Goal: Task Accomplishment & Management: Contribute content

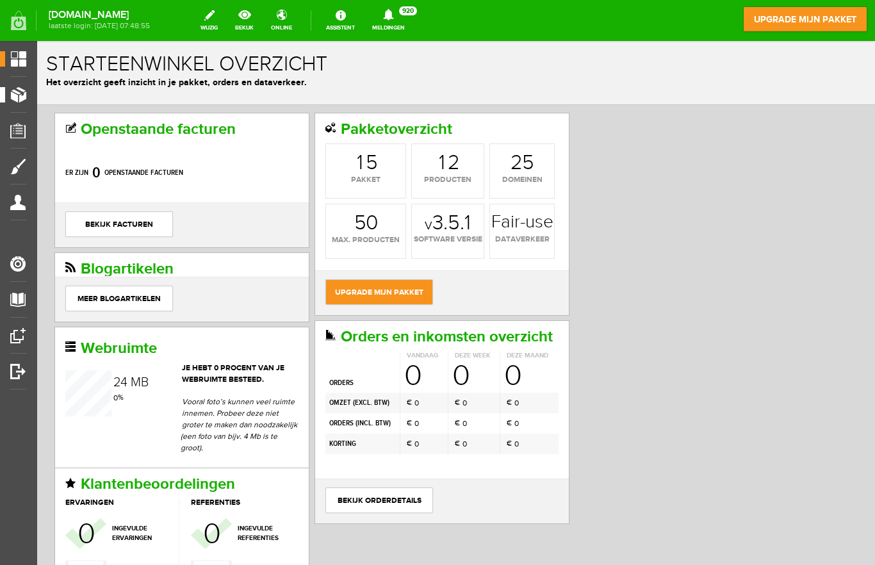
click at [19, 102] on link "Producten" at bounding box center [13, 94] width 27 height 15
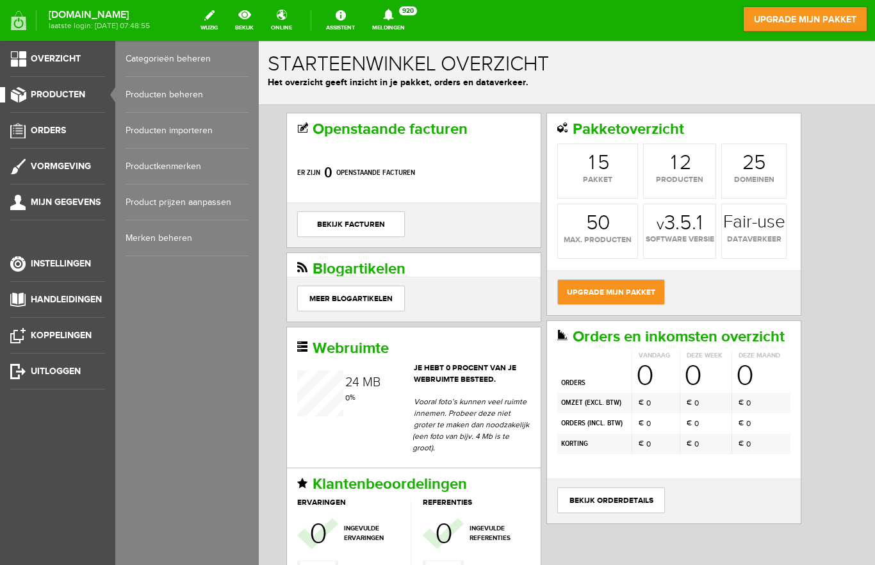
click at [188, 65] on link "Categorieën beheren" at bounding box center [187, 59] width 123 height 36
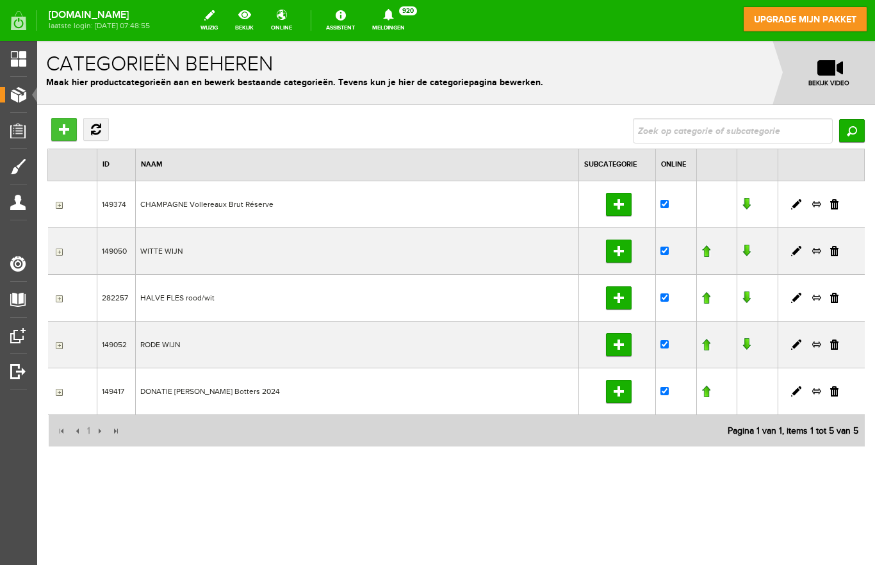
click at [64, 135] on input "Hoofdcategorie toevoegen" at bounding box center [64, 129] width 26 height 23
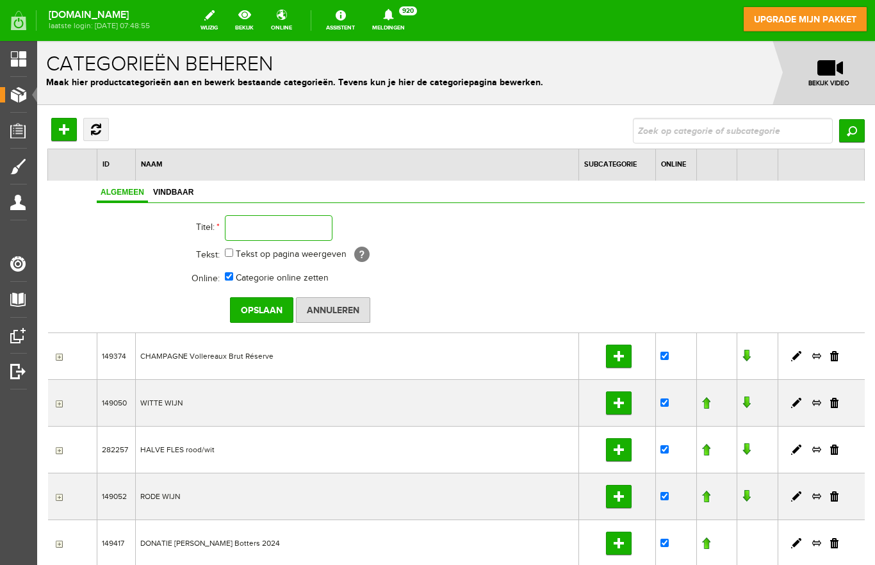
click at [256, 221] on input "text" at bounding box center [279, 228] width 108 height 26
type input "Sparkling Alcoholvrij"
click at [236, 257] on label "Tekst op pagina weergeven" at bounding box center [291, 254] width 111 height 13
click at [225, 257] on input "Tekst op pagina weergeven" at bounding box center [229, 253] width 8 height 8
checkbox input "true"
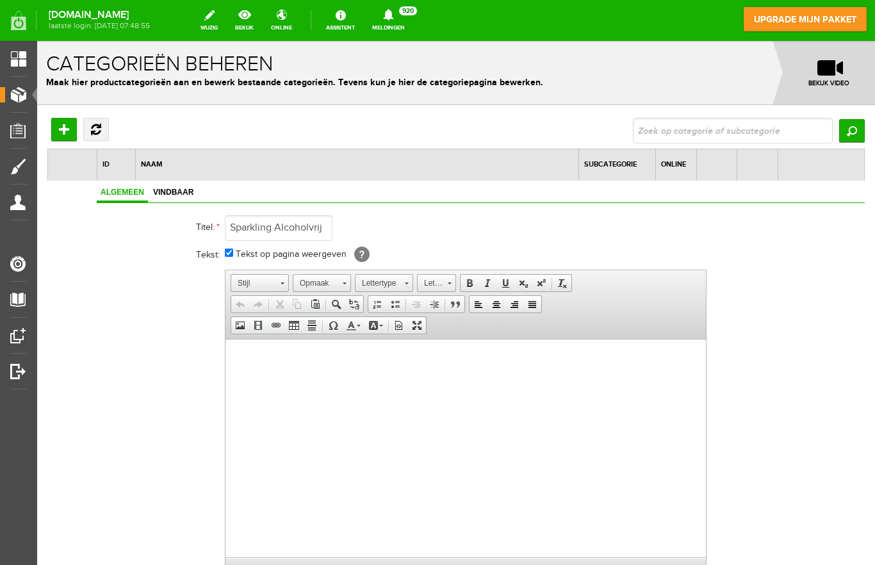
click at [225, 256] on input "Tekst op pagina weergeven" at bounding box center [229, 253] width 8 height 8
checkbox input "false"
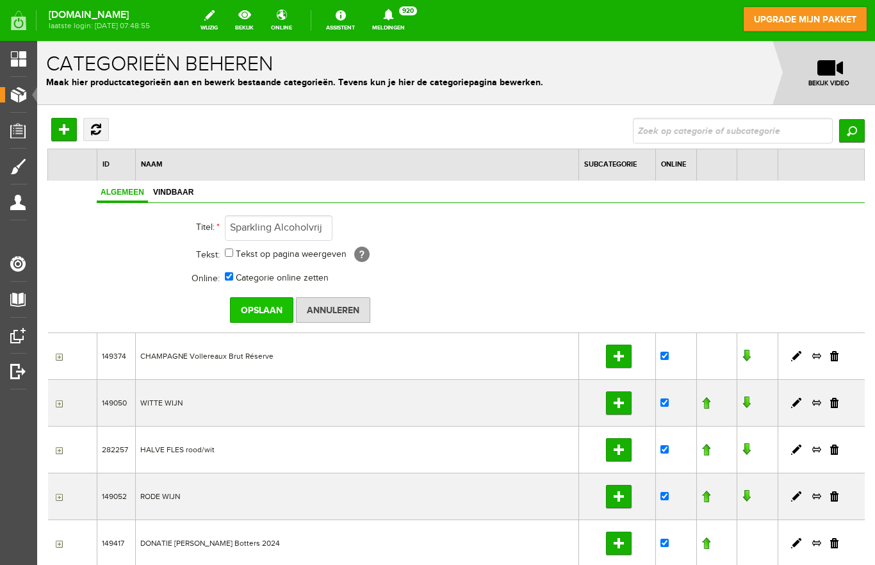
click at [249, 309] on input "Opslaan" at bounding box center [261, 310] width 63 height 26
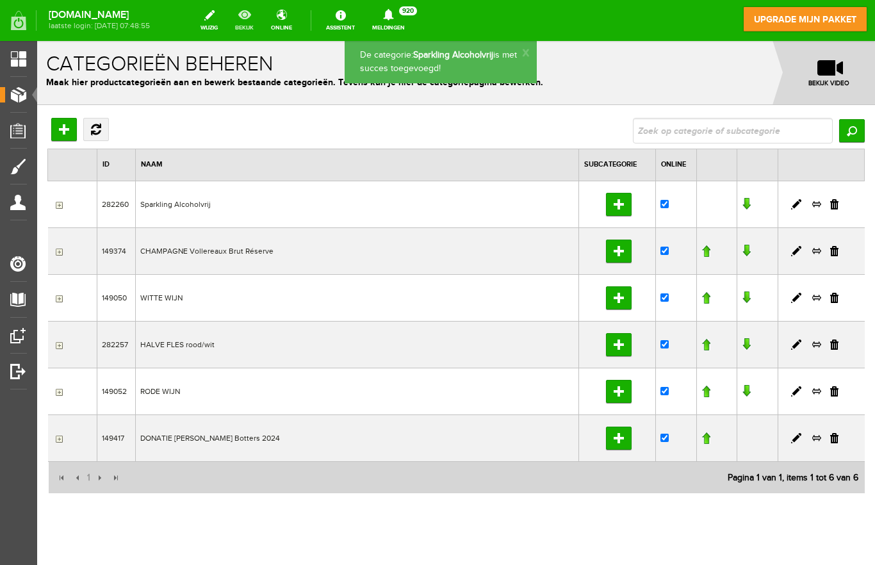
click at [261, 20] on link "bekijk" at bounding box center [244, 20] width 34 height 28
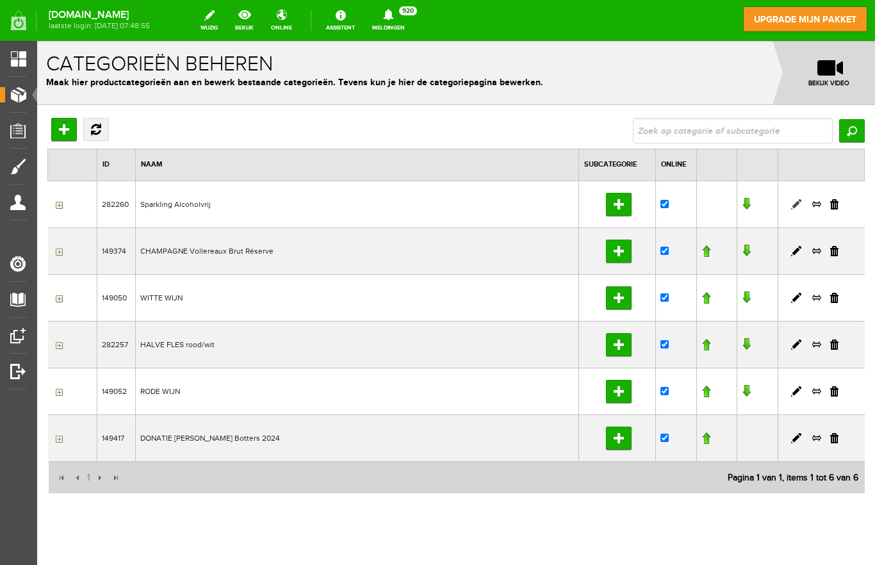
click at [791, 206] on link at bounding box center [796, 204] width 10 height 10
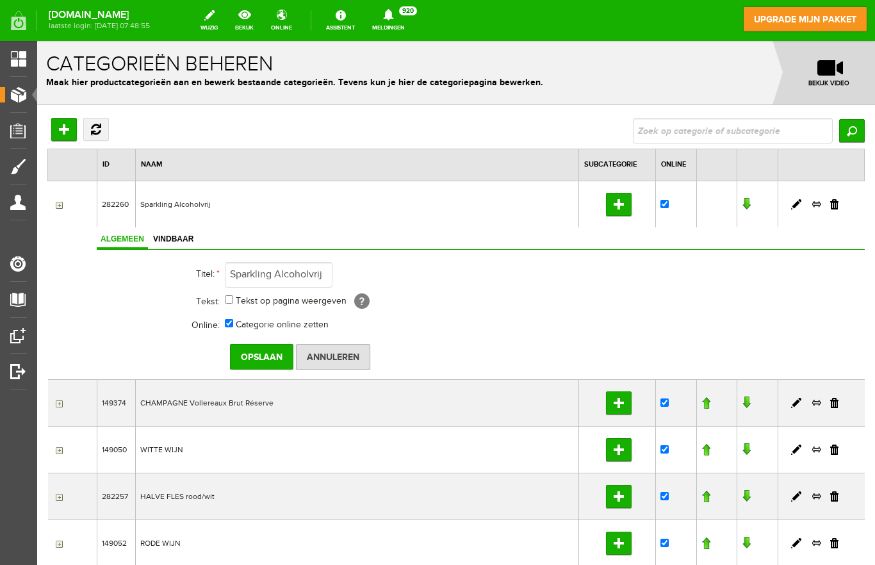
click at [139, 207] on td "Sparkling Alcoholvrij" at bounding box center [356, 204] width 443 height 47
click at [791, 208] on link at bounding box center [796, 204] width 10 height 10
click at [234, 277] on input "Sparkling Alcoholvrij" at bounding box center [279, 275] width 108 height 26
type input "SPARKLING Alcoholvrij"
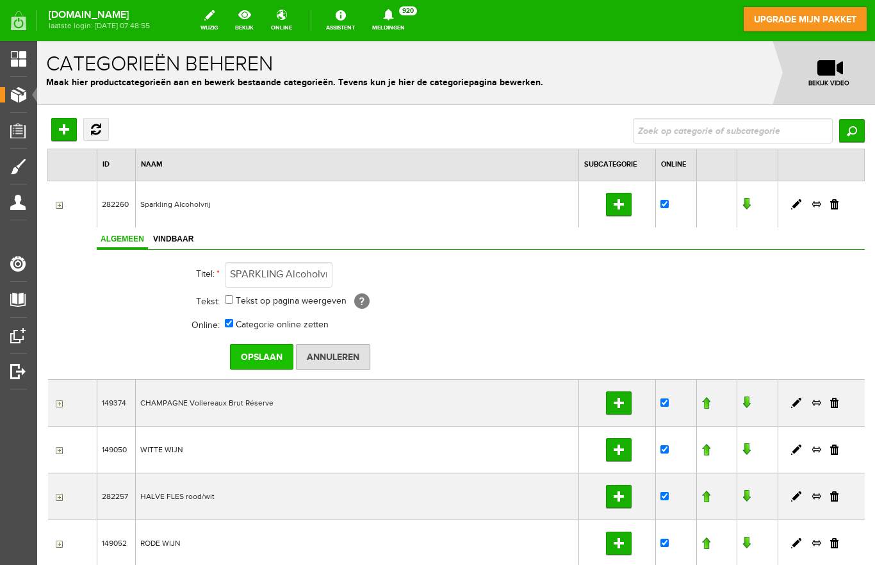
click at [245, 354] on input "Opslaan" at bounding box center [261, 357] width 63 height 26
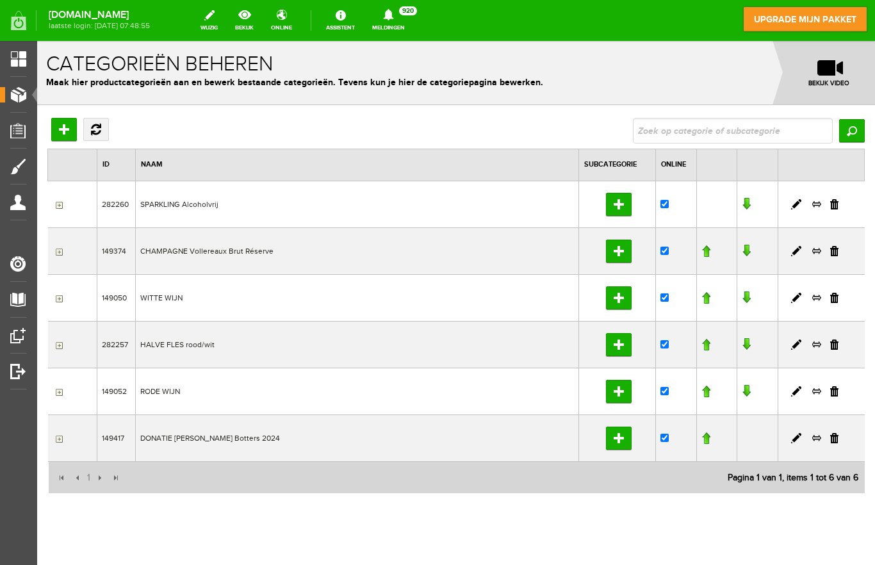
click at [701, 251] on link at bounding box center [705, 251] width 9 height 13
click at [791, 251] on link at bounding box center [796, 251] width 10 height 10
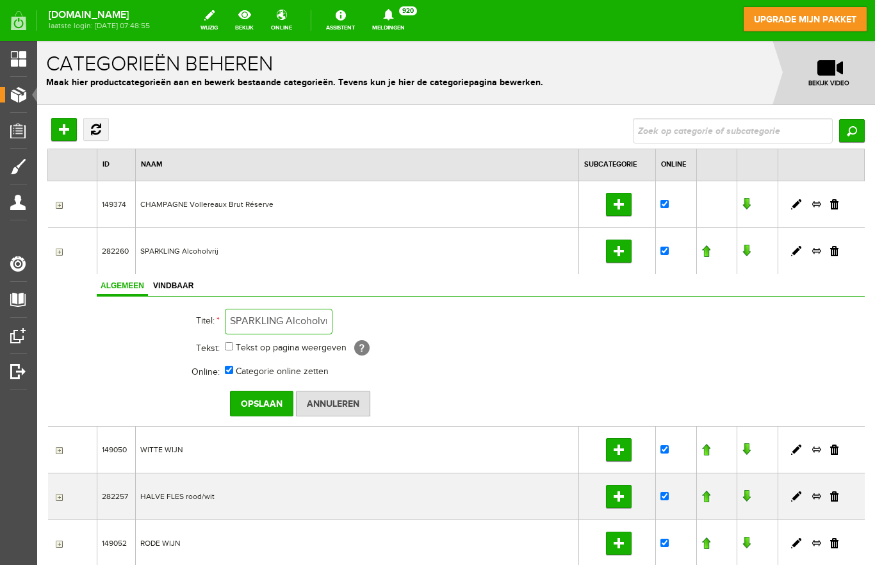
click at [299, 324] on input "SPARKLING Alcoholvrij" at bounding box center [279, 322] width 108 height 26
click at [297, 324] on input "SPARKLING Alcoholvrij" at bounding box center [279, 322] width 108 height 26
click at [297, 323] on input "SPARKLING Alcoholvrij" at bounding box center [279, 322] width 108 height 26
type input "SPARKLING ALCOHOLVRIJ"
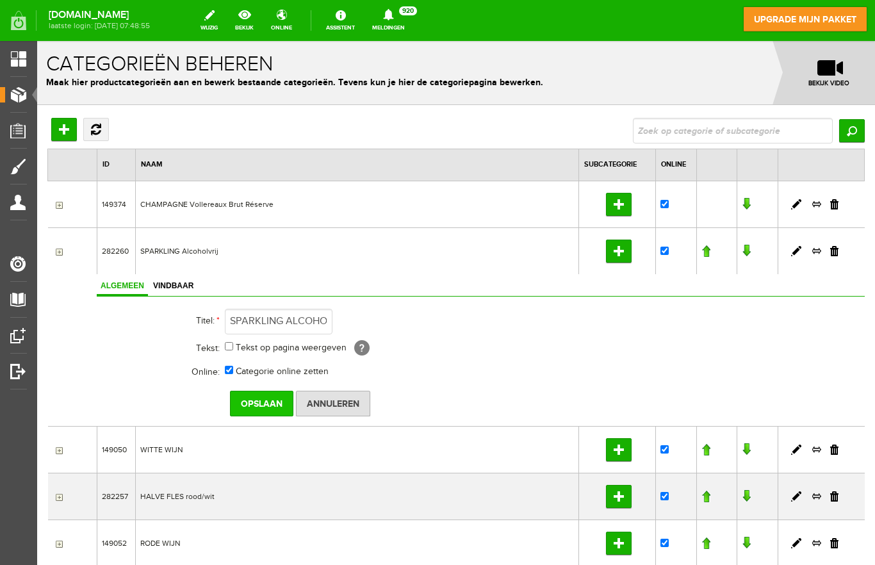
click at [250, 403] on input "Opslaan" at bounding box center [261, 404] width 63 height 26
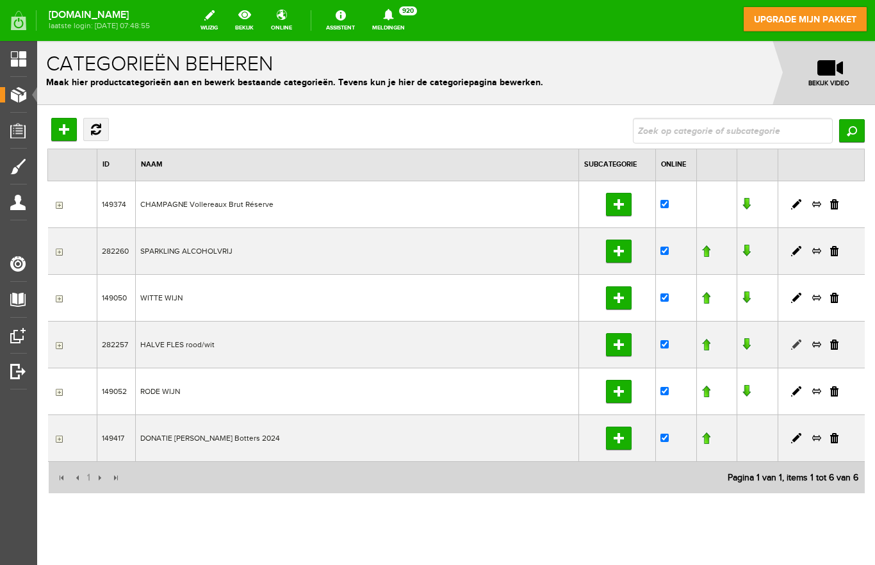
click at [791, 348] on link at bounding box center [796, 345] width 10 height 10
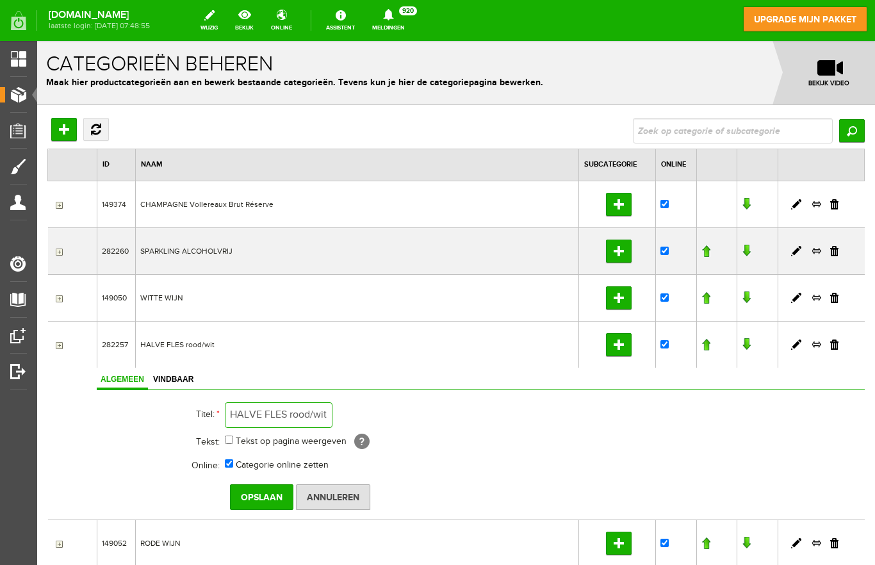
click at [270, 417] on input "HALVE FLES rood/wit" at bounding box center [279, 415] width 108 height 26
type input "HALVE FLESJES rood/wit"
click at [247, 498] on input "Opslaan" at bounding box center [261, 497] width 63 height 26
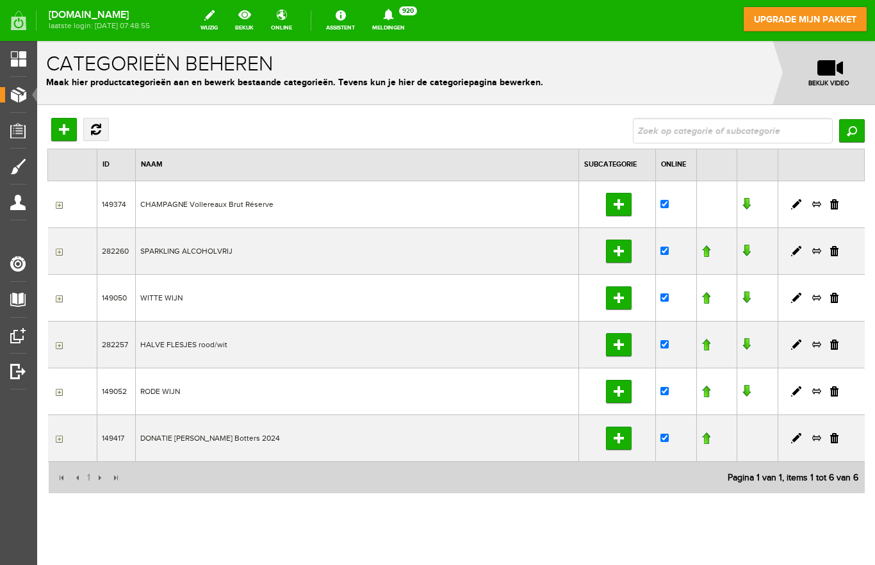
click at [20, 97] on span "Producten" at bounding box center [32, 94] width 54 height 11
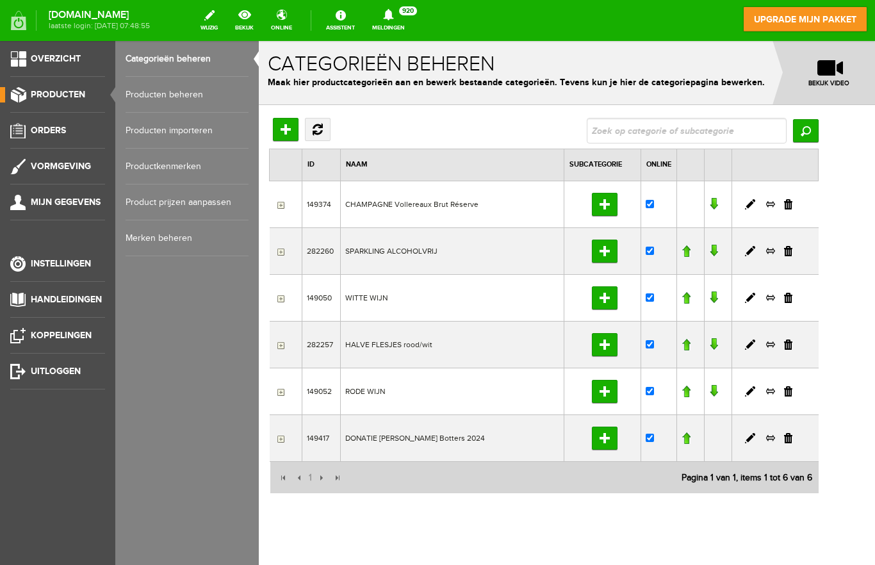
click at [195, 101] on link "Producten beheren" at bounding box center [187, 95] width 123 height 36
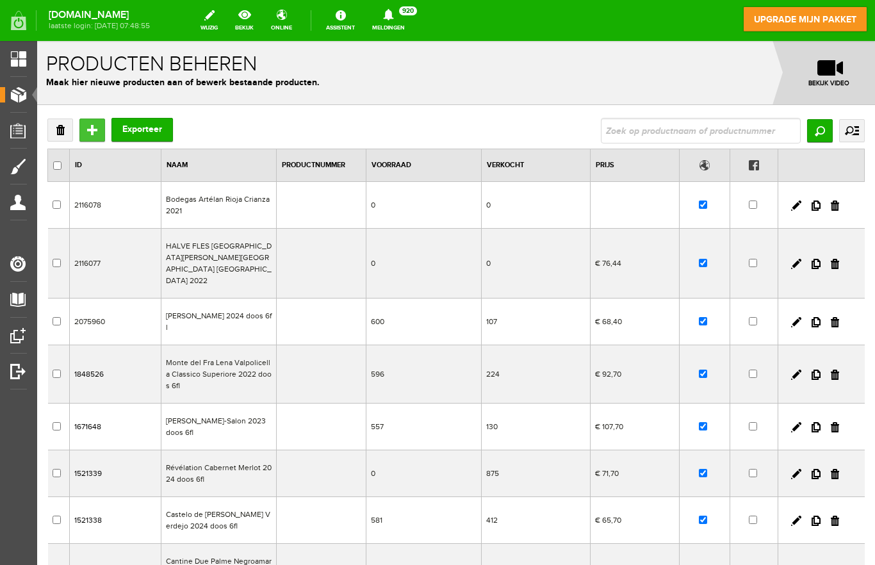
click at [95, 128] on input "Toevoegen" at bounding box center [92, 130] width 26 height 23
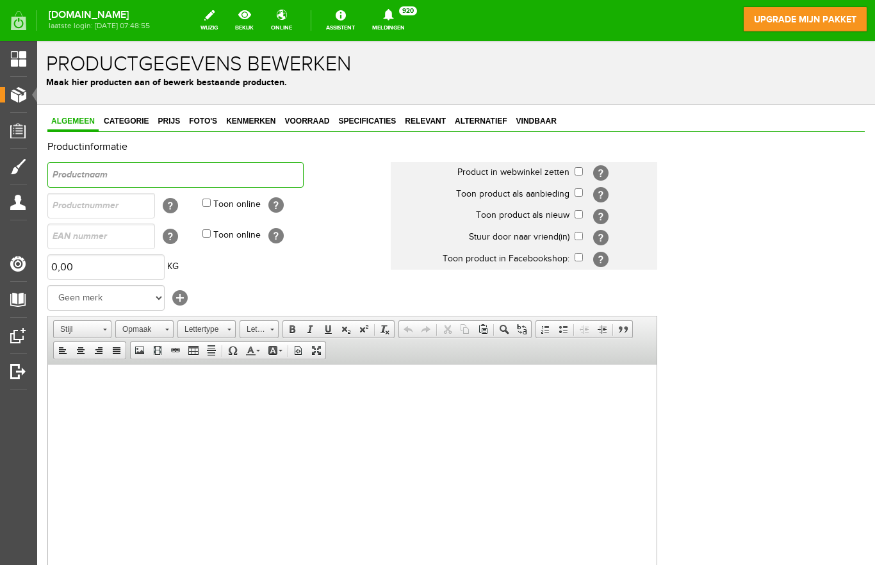
click at [131, 178] on input "text" at bounding box center [175, 175] width 256 height 26
click at [81, 173] on input "text" at bounding box center [175, 175] width 256 height 26
paste input "L'Arjolle Côtes de Thongue Equilibre Zéro Sparkling alcoholvrij"
type input "L'Arjolle Côtes de Thongue Equilibre Zéro Sparkling alcoholvrij"
click at [575, 175] on input "checkbox" at bounding box center [579, 171] width 8 height 8
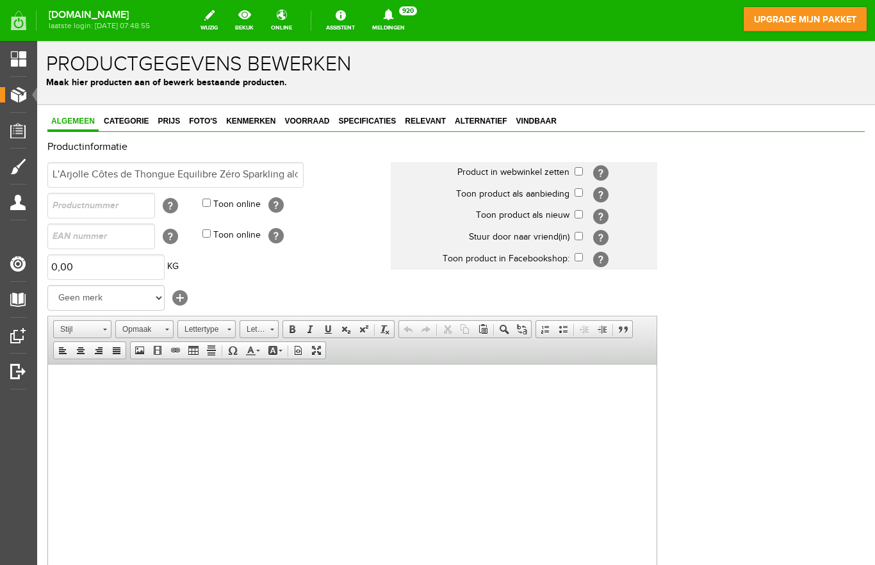
checkbox input "true"
click at [575, 218] on input "checkbox" at bounding box center [579, 214] width 8 height 8
checkbox input "true"
click at [187, 390] on body at bounding box center [352, 383] width 583 height 13
paste body
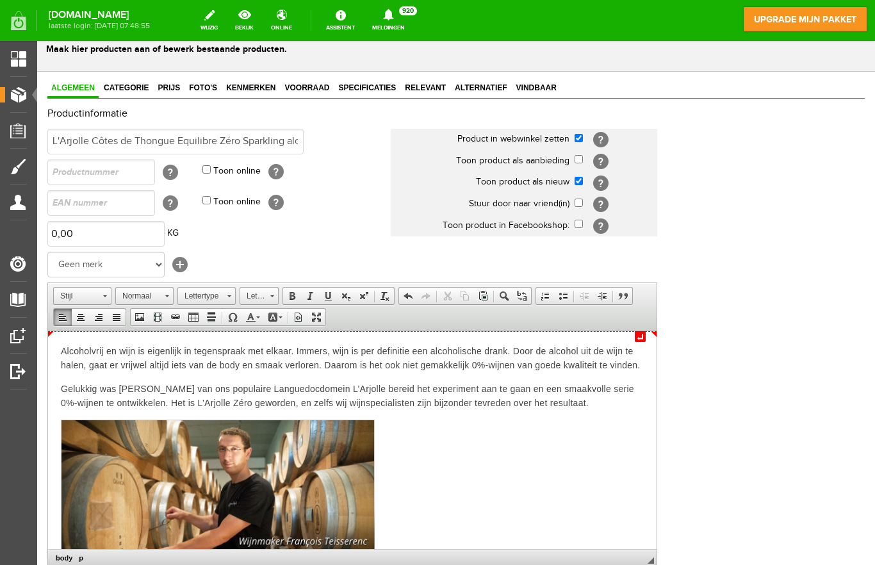
click at [69, 350] on p "Alcoholvrij en wijn is eigenlijk in tegenspraak met elkaar. Immers, wijn is per…" at bounding box center [352, 357] width 583 height 28
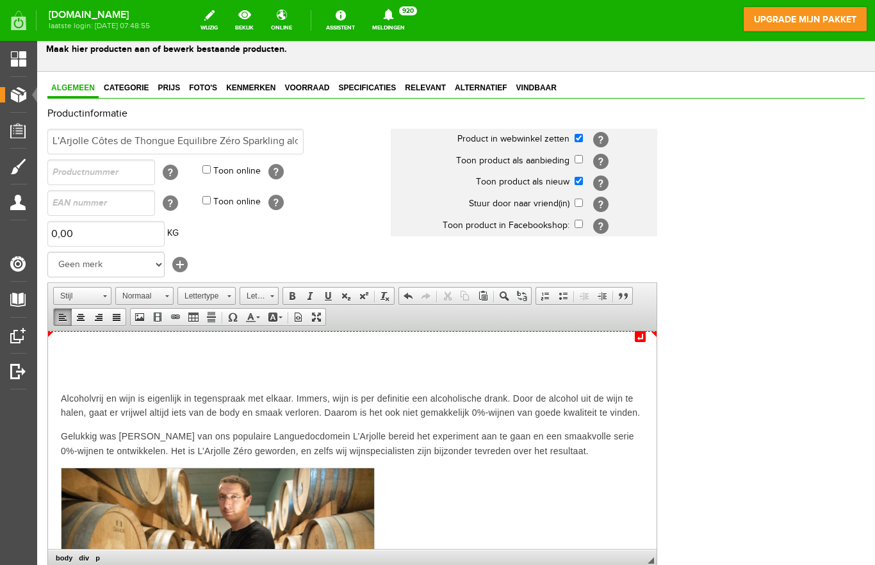
click at [92, 355] on p at bounding box center [352, 350] width 583 height 14
click at [65, 352] on p "L'Arjolle Côtes de Thongue Equilibre Zéro Sparkling alcoholvrij ​" at bounding box center [352, 350] width 583 height 14
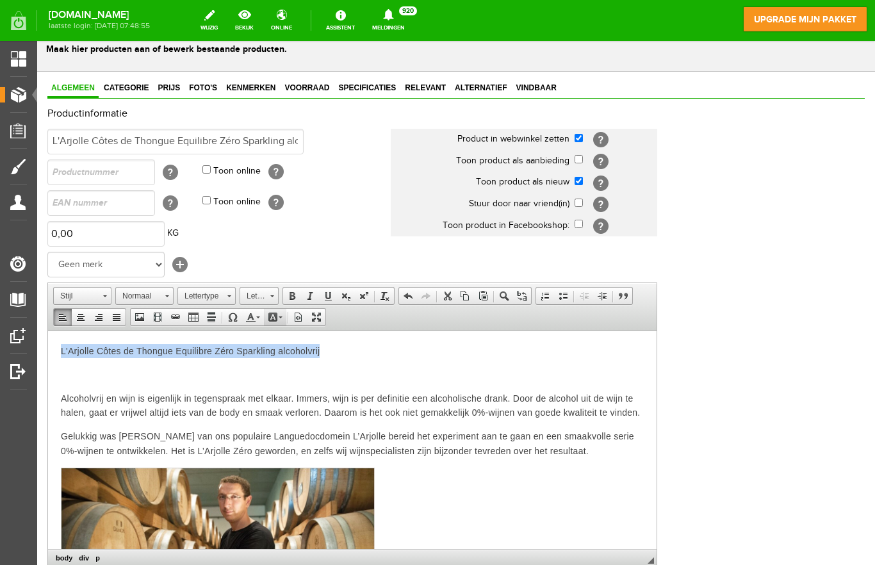
click at [286, 322] on link "Achtergrondkleur" at bounding box center [275, 317] width 22 height 17
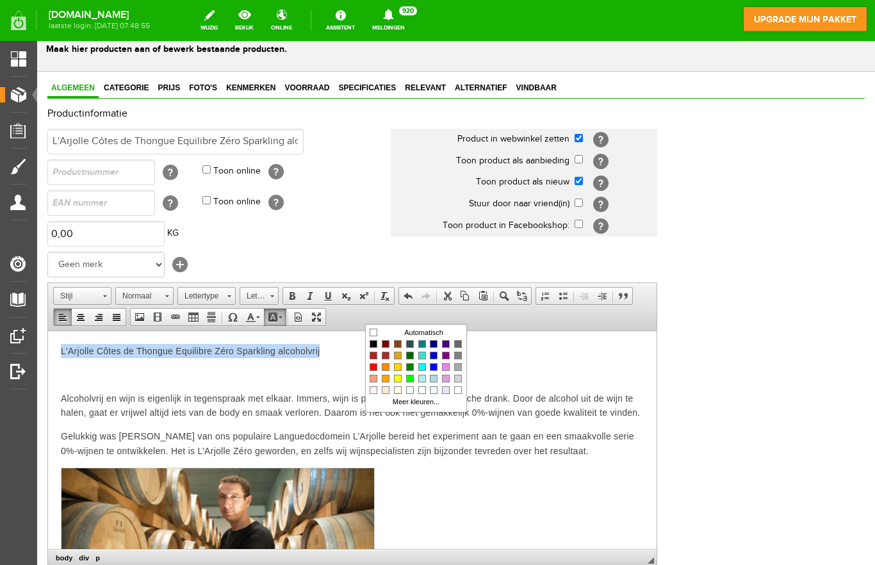
click at [346, 373] on p at bounding box center [352, 374] width 583 height 14
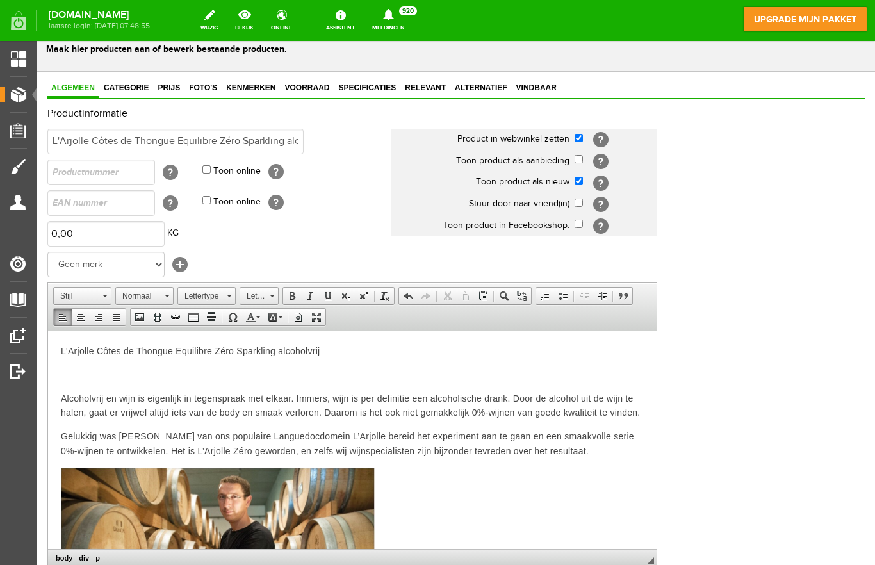
click at [69, 348] on p "L'Arjolle Côtes de Thongue Equilibre Zéro Sparkling alcoholvrij ​" at bounding box center [352, 350] width 583 height 14
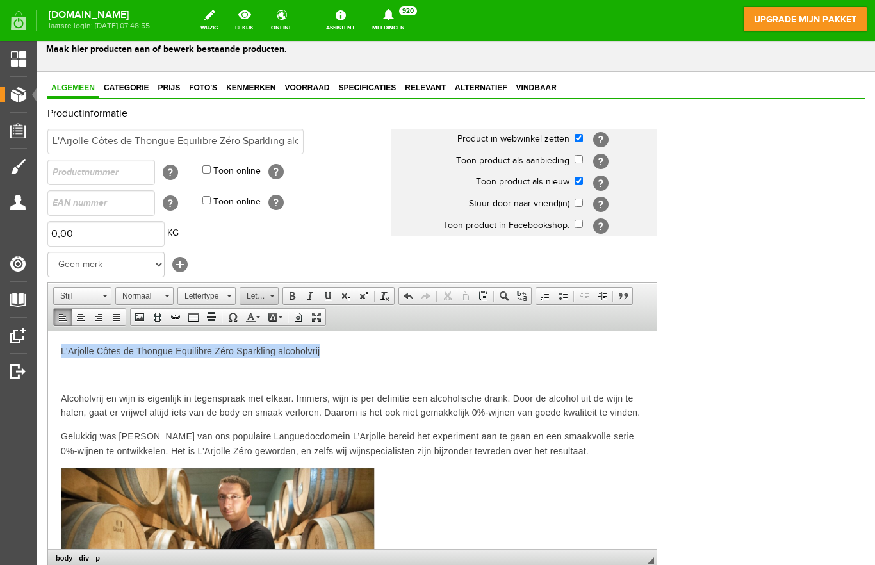
click at [272, 299] on span at bounding box center [271, 294] width 3 height 12
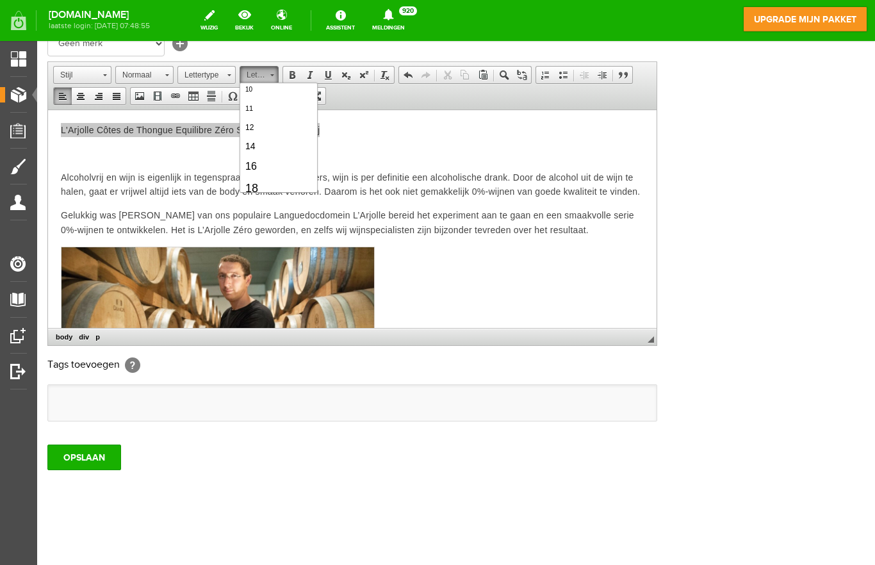
scroll to position [88, 0]
click at [293, 166] on link "18" at bounding box center [278, 162] width 73 height 22
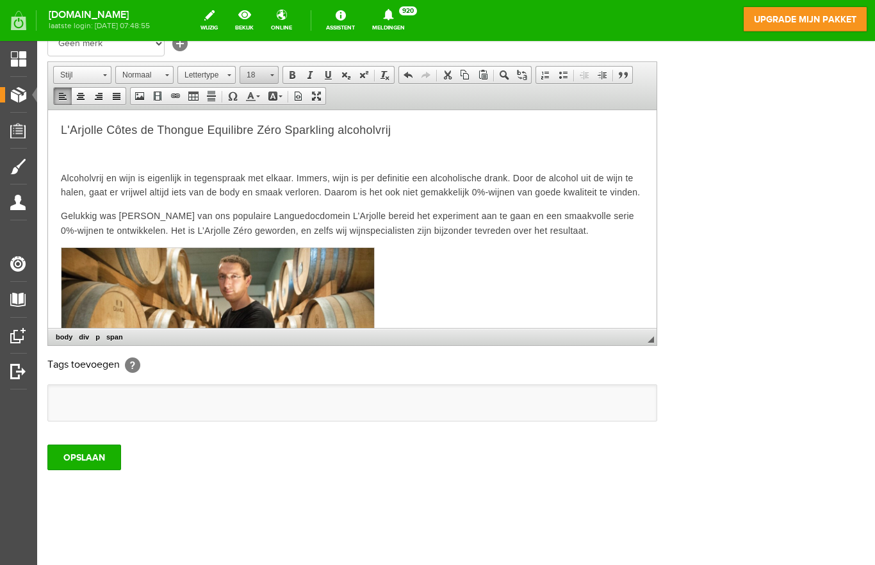
click at [275, 78] on link "18" at bounding box center [259, 75] width 39 height 18
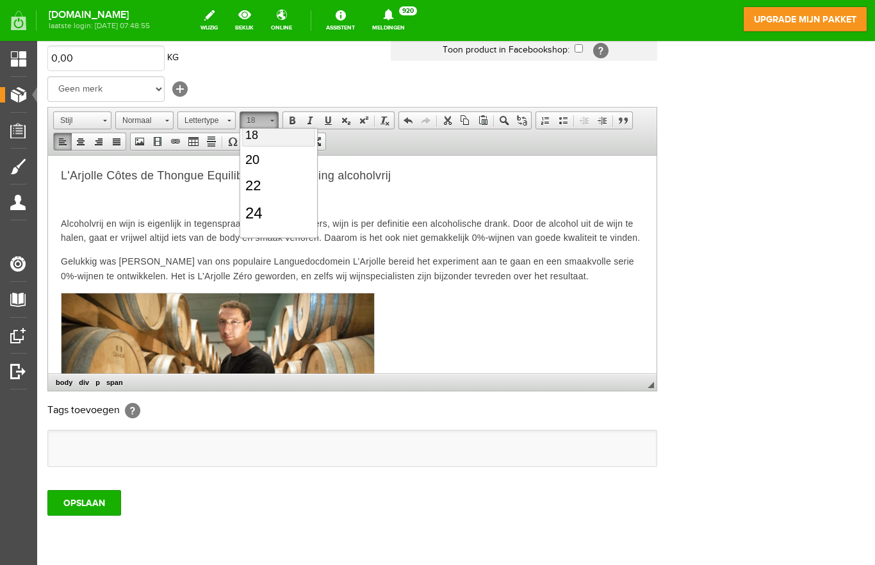
scroll to position [168, 0]
click at [287, 204] on link "24" at bounding box center [278, 202] width 73 height 28
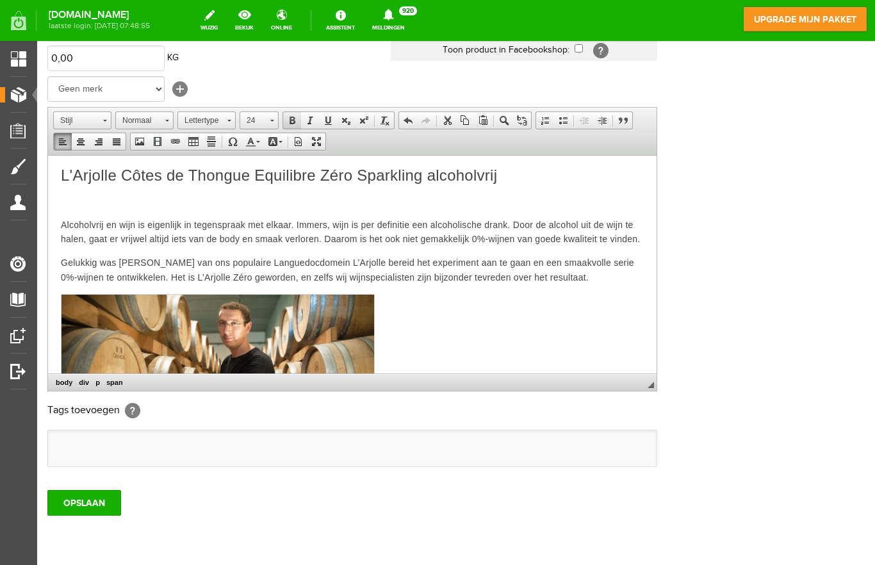
click at [297, 123] on span at bounding box center [292, 120] width 10 height 10
click at [562, 195] on p at bounding box center [352, 200] width 583 height 14
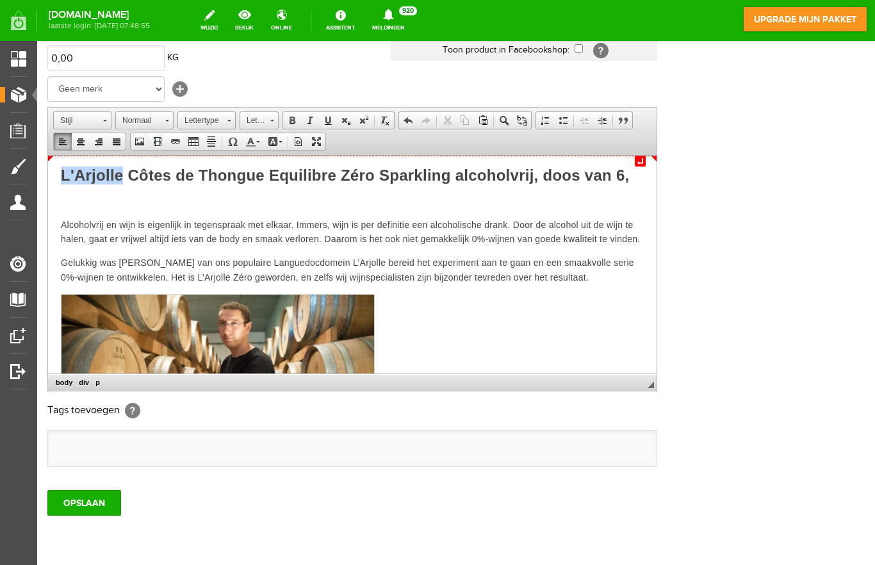
copy span "L'Arjolle"
click at [304, 184] on p "L'Arjolle Côtes de Thongue Equilibre Zéro Sparkling alcoholvrij, doos van 6," at bounding box center [352, 176] width 583 height 16
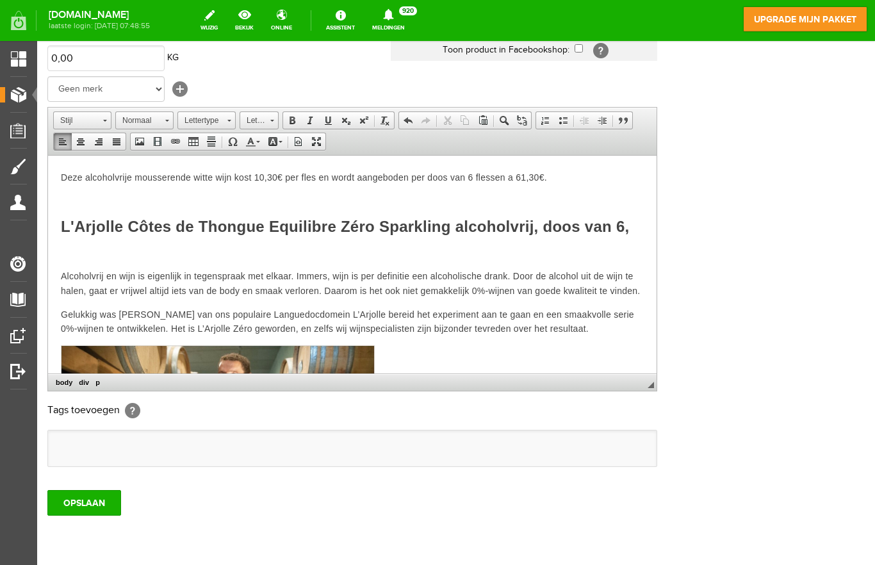
click at [67, 179] on p "Deze alcoholvrije mousserende witte wijn kost 10,30€ per fles en wordt aangebod…" at bounding box center [352, 176] width 583 height 16
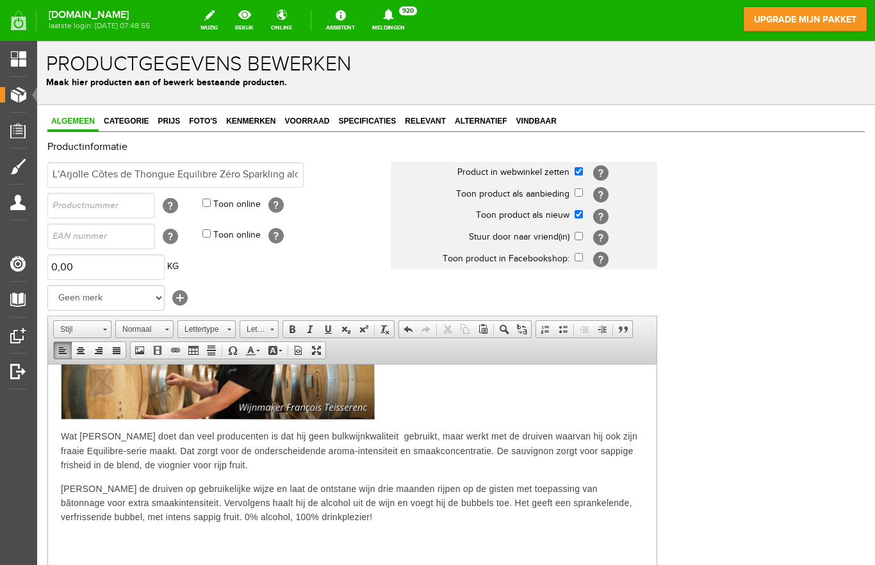
scroll to position [0, 0]
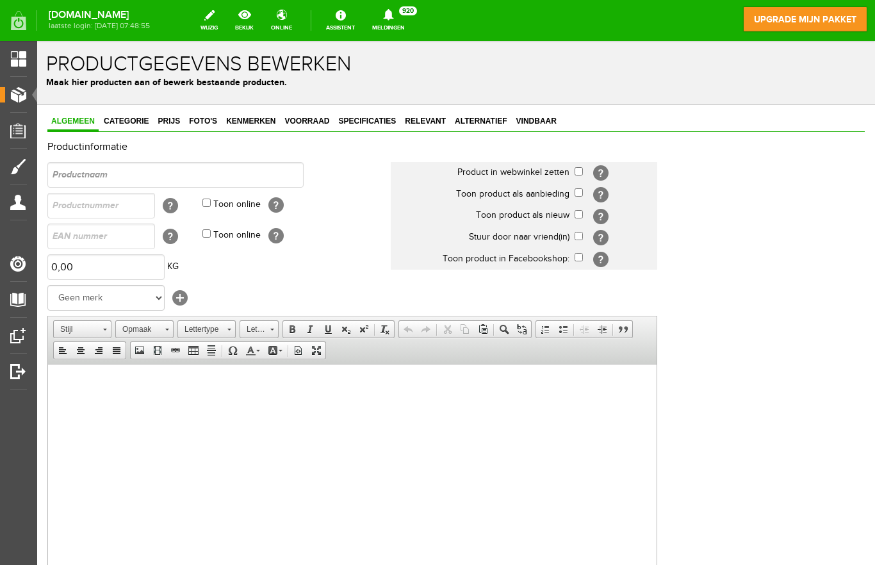
click at [17, 101] on link "Producten" at bounding box center [13, 94] width 27 height 15
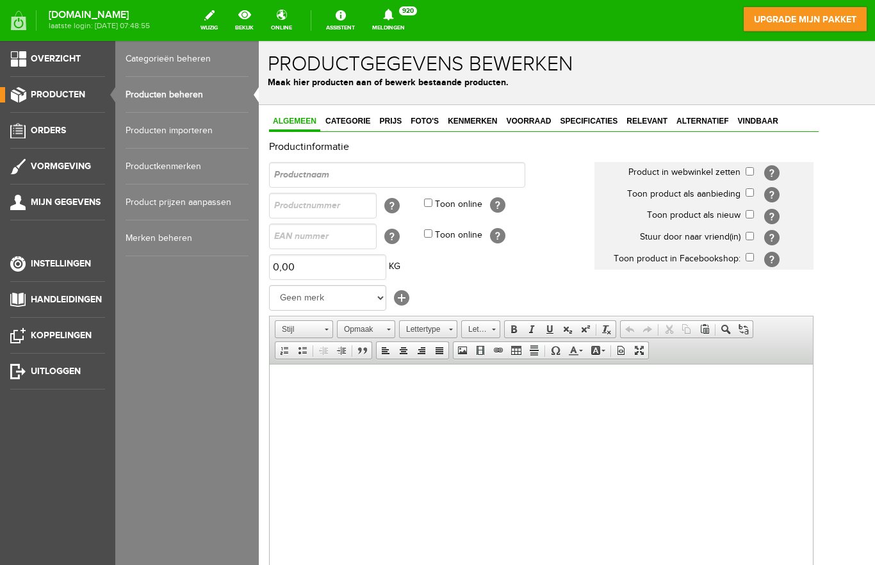
click at [201, 99] on link "Producten beheren" at bounding box center [187, 95] width 123 height 36
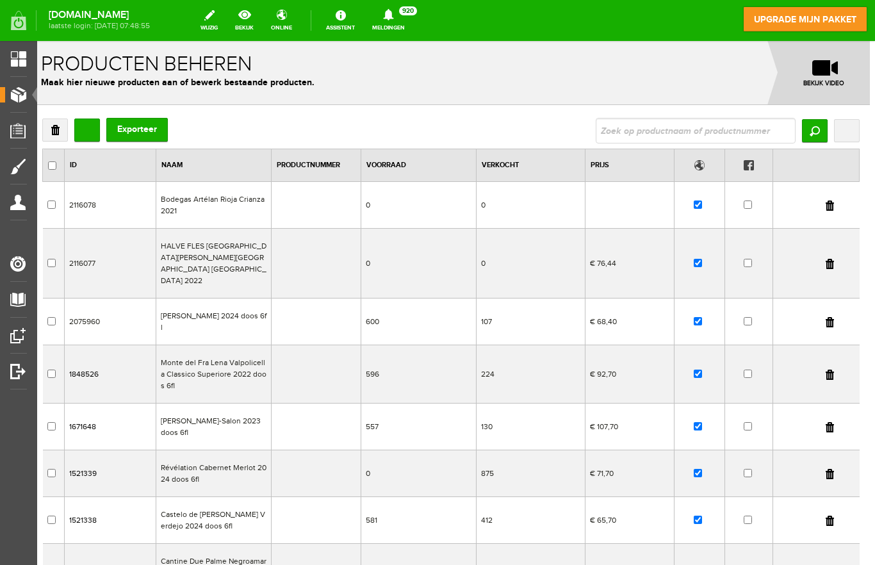
scroll to position [0, 5]
click at [89, 133] on input "Toevoegen" at bounding box center [87, 130] width 26 height 23
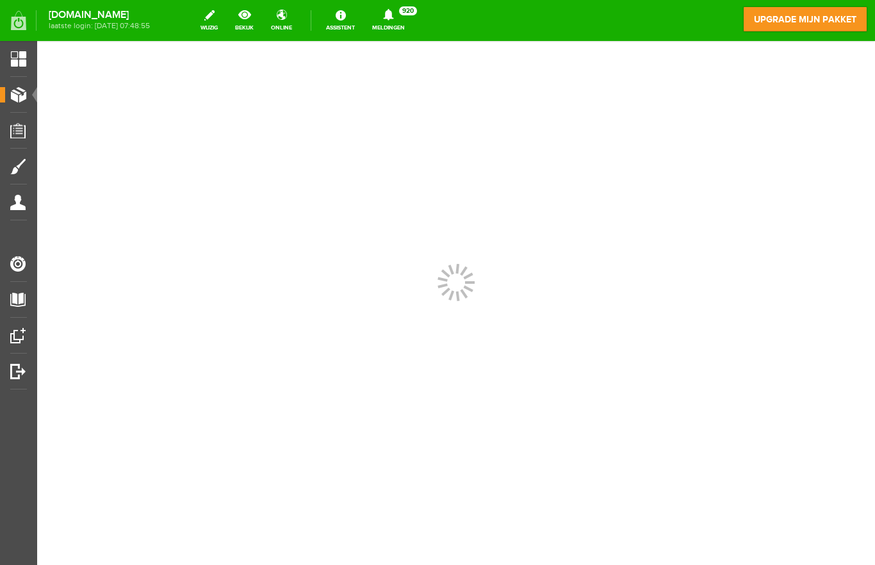
scroll to position [0, 0]
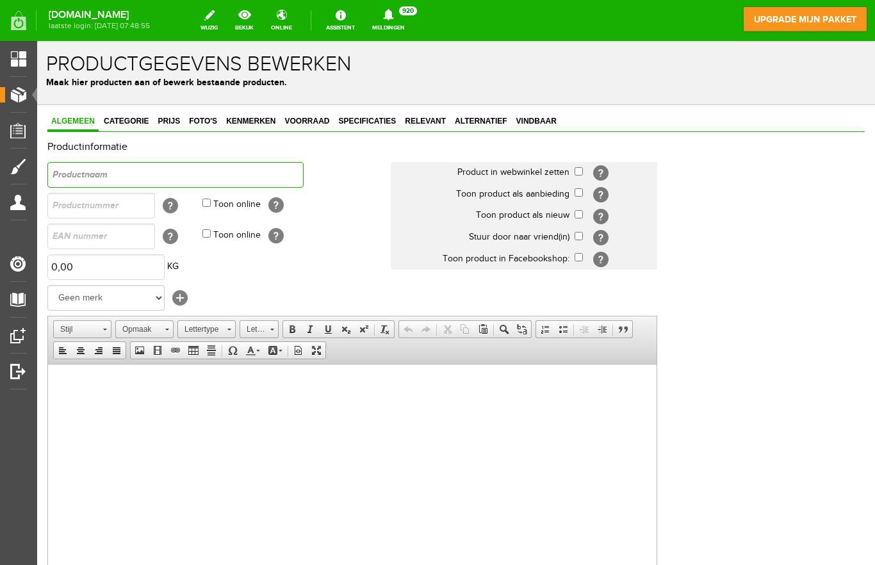
click at [140, 175] on input "text" at bounding box center [175, 175] width 256 height 26
click at [92, 171] on input "text" at bounding box center [175, 175] width 256 height 26
paste input "L'Arjolle Côtes de Thongue Equilibre Zéro Sparkling alcoholvrij"
type input "L'Arjolle Côtes de Thongue Equilibre Zéro Sparkling alcoholvrij"
click at [575, 170] on input "checkbox" at bounding box center [579, 171] width 8 height 8
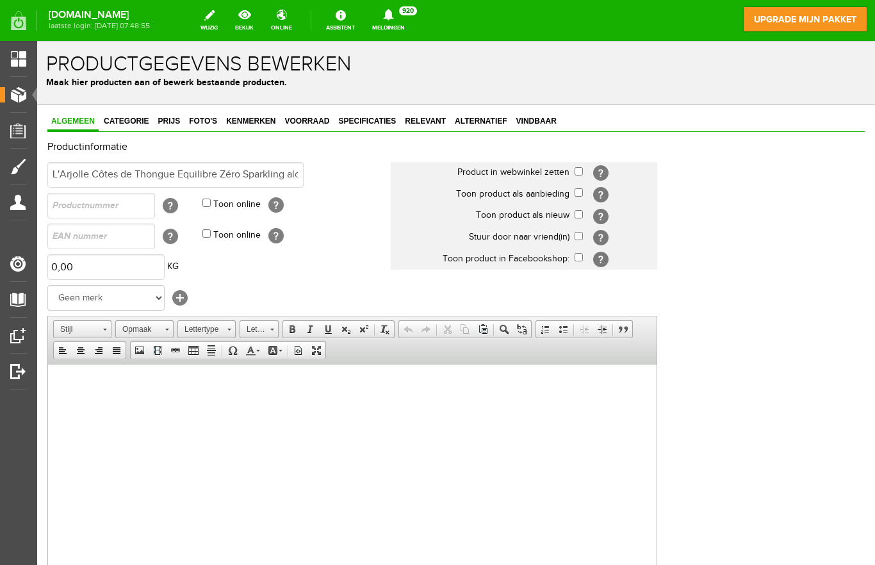
checkbox input "true"
click at [575, 218] on input "checkbox" at bounding box center [579, 214] width 8 height 8
checkbox input "true"
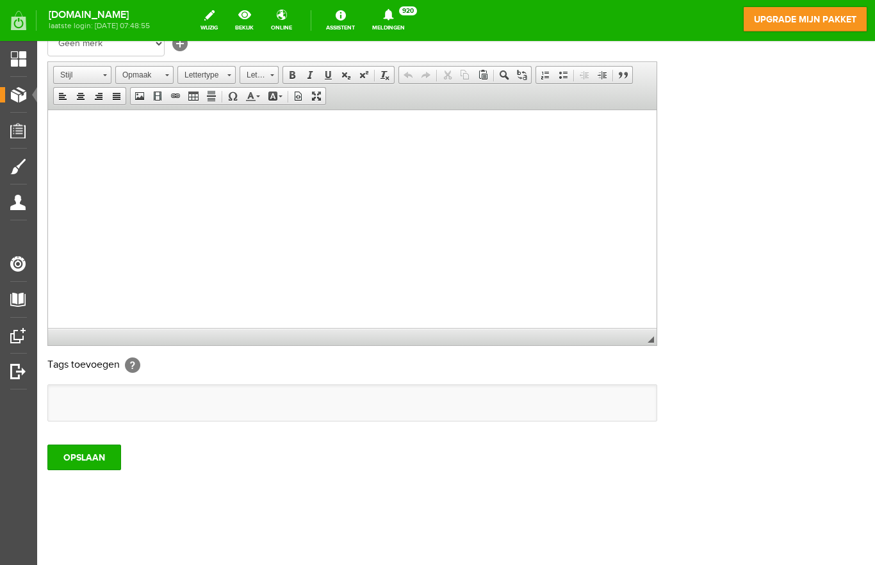
scroll to position [255, 0]
click at [88, 460] on input "OPSLAAN" at bounding box center [84, 458] width 74 height 26
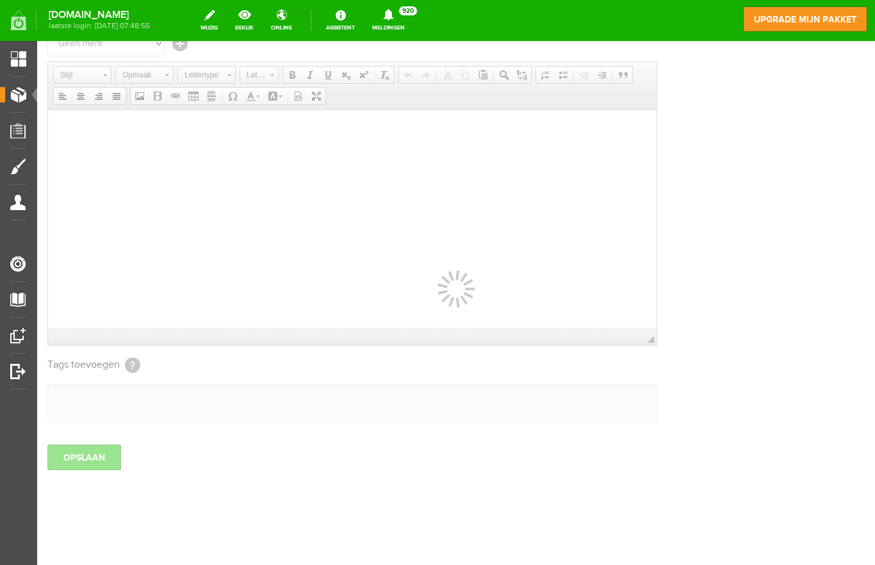
scroll to position [90, 0]
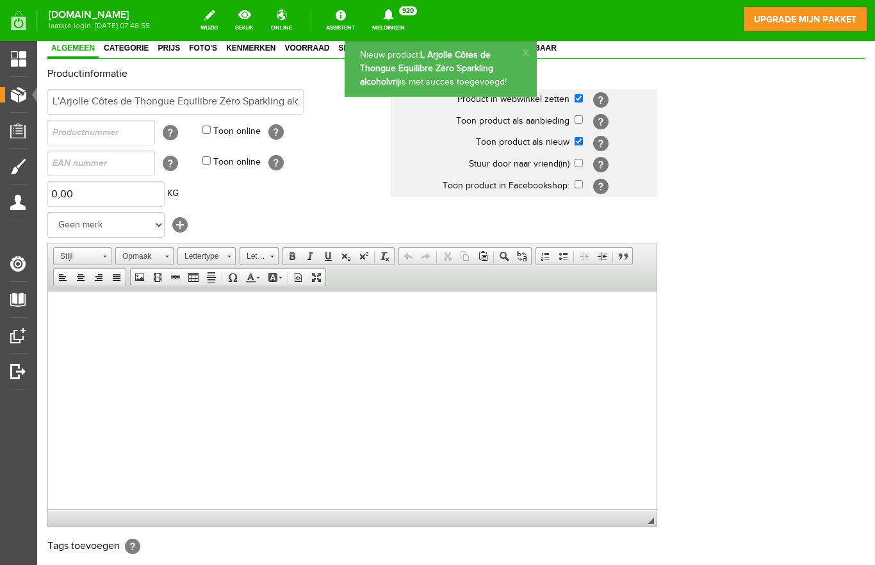
click at [27, 96] on span "Producten" at bounding box center [32, 94] width 54 height 11
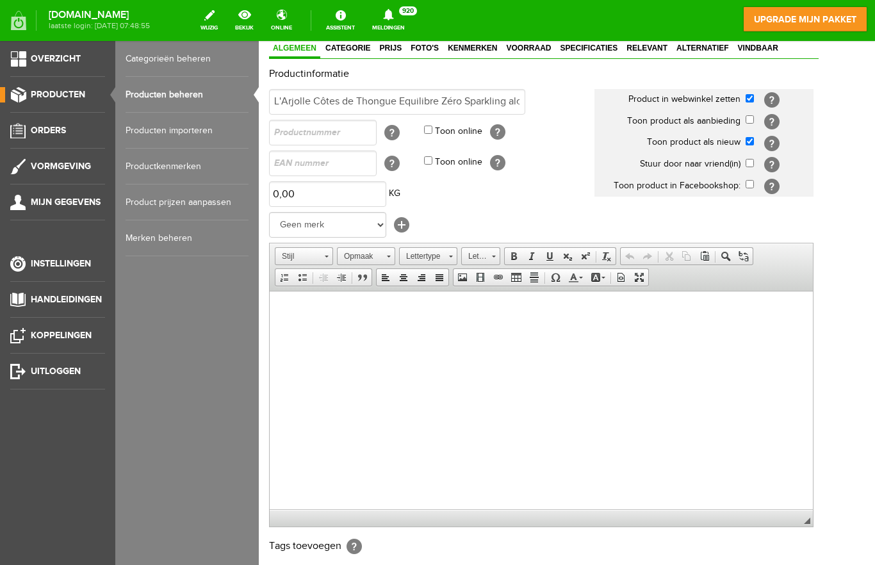
click at [184, 103] on link "Producten beheren" at bounding box center [187, 95] width 123 height 36
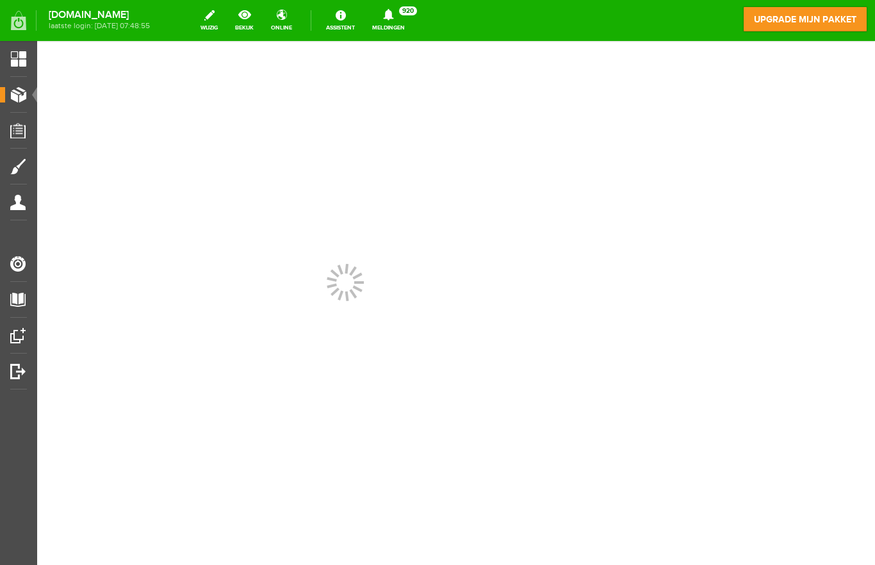
scroll to position [0, 0]
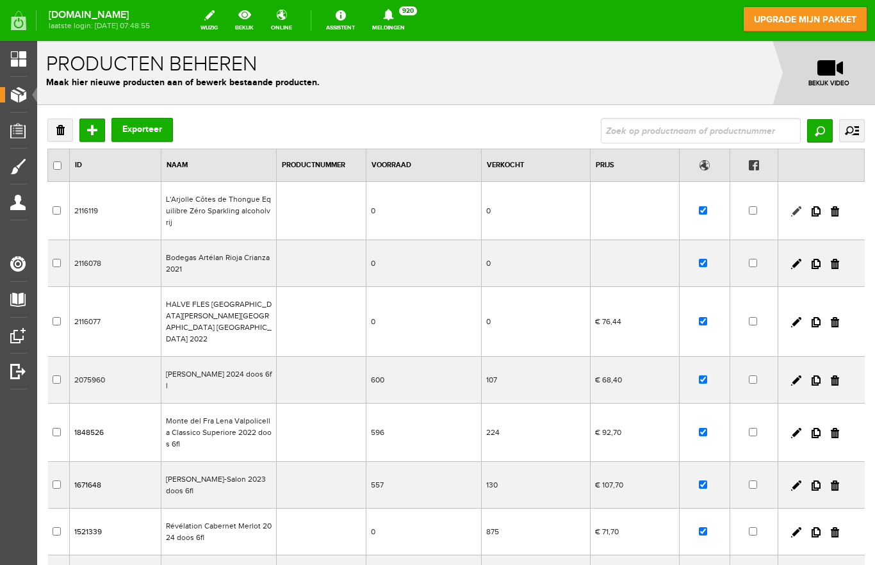
click at [791, 215] on link at bounding box center [796, 211] width 10 height 10
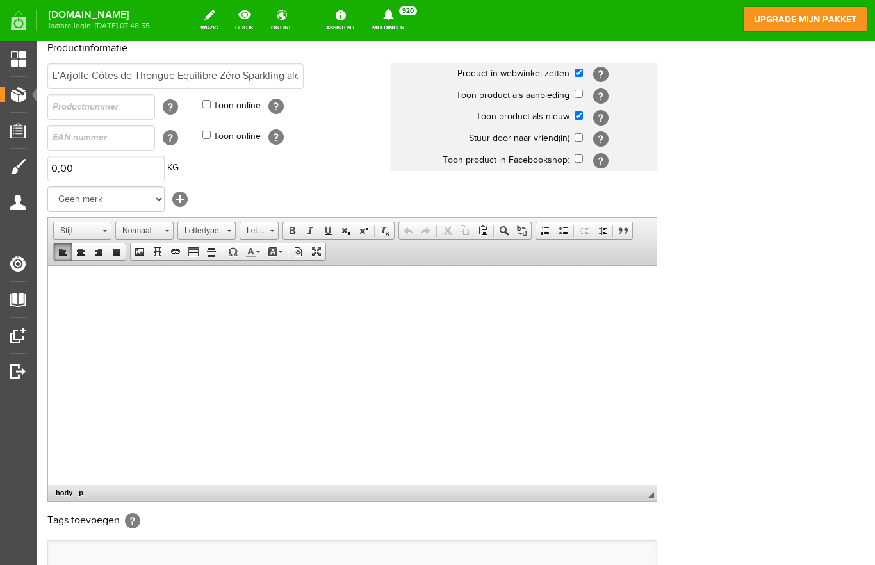
click at [168, 291] on body at bounding box center [352, 284] width 583 height 13
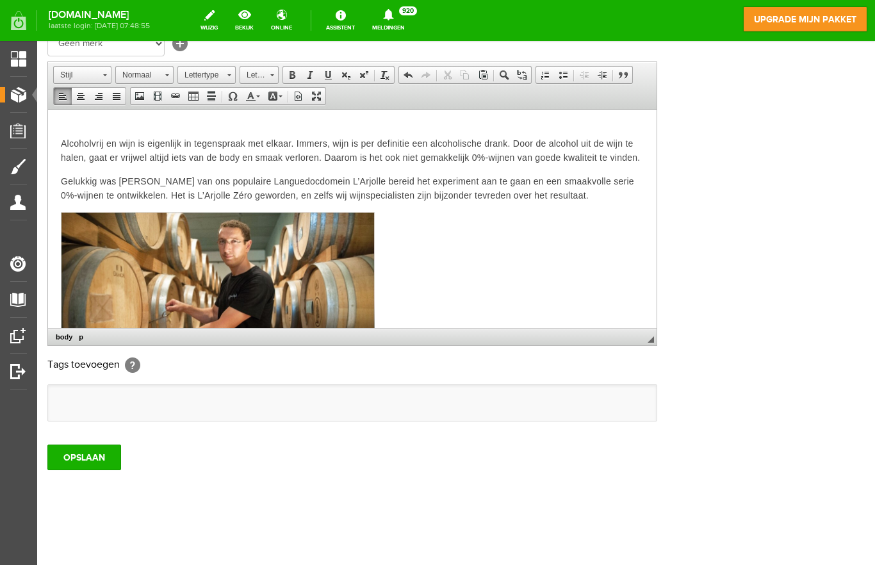
scroll to position [272, 0]
click at [85, 461] on input "OPSLAAN" at bounding box center [84, 458] width 74 height 26
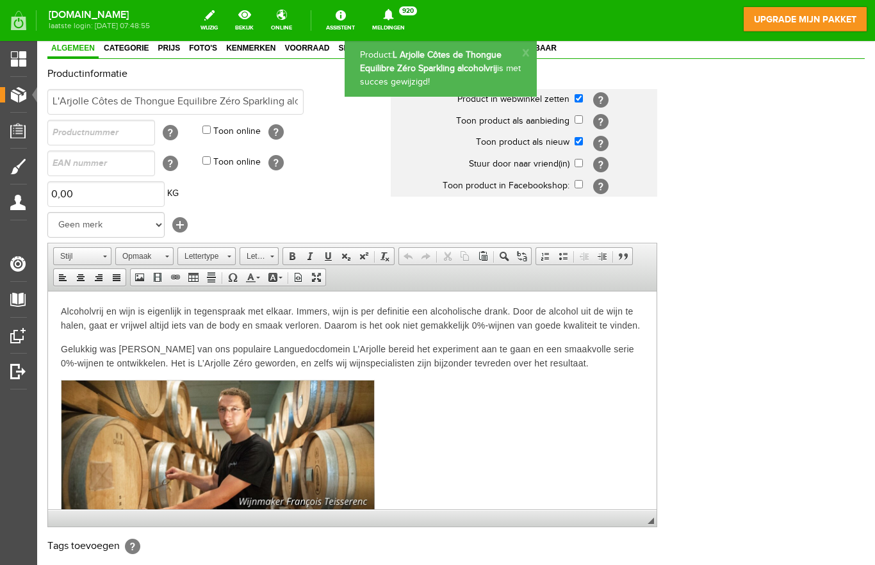
scroll to position [0, 0]
click at [67, 315] on p "Alcoholvrij en wijn is eigenlijk in tegenspraak met elkaar. Immers, wijn is per…" at bounding box center [352, 318] width 583 height 28
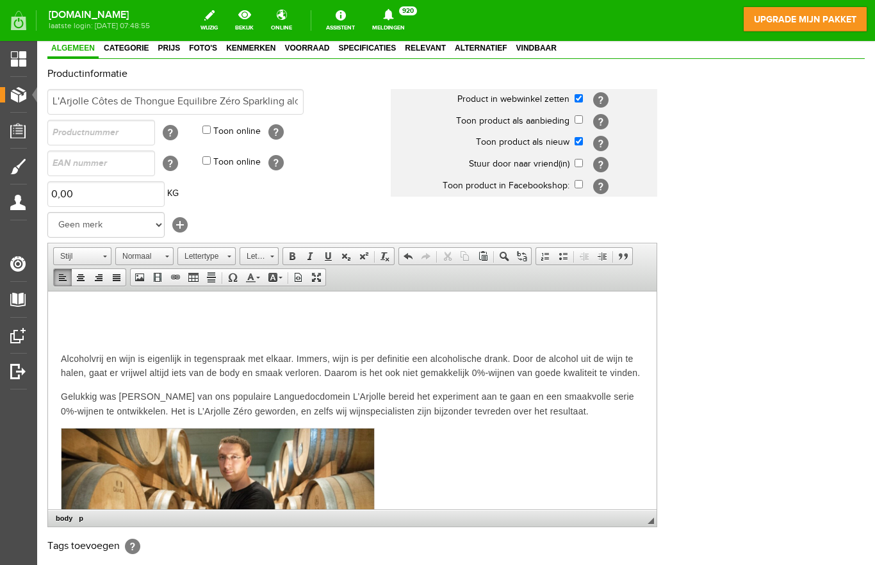
click at [86, 311] on p at bounding box center [352, 311] width 583 height 14
click at [94, 313] on p at bounding box center [352, 311] width 583 height 14
paste body
click at [70, 310] on p "L'Arjolle Côtes de Thongue Equilibre Zéro Sparkling alcoholvrij ​" at bounding box center [352, 311] width 583 height 14
click at [274, 258] on link "Lettergrootte" at bounding box center [259, 256] width 39 height 18
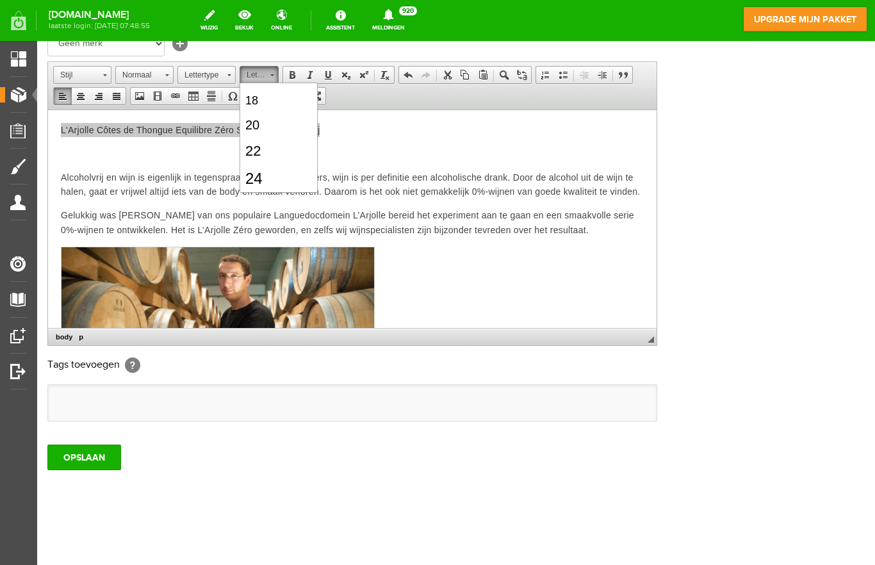
scroll to position [171, 0]
click at [277, 157] on link "24" at bounding box center [278, 156] width 73 height 28
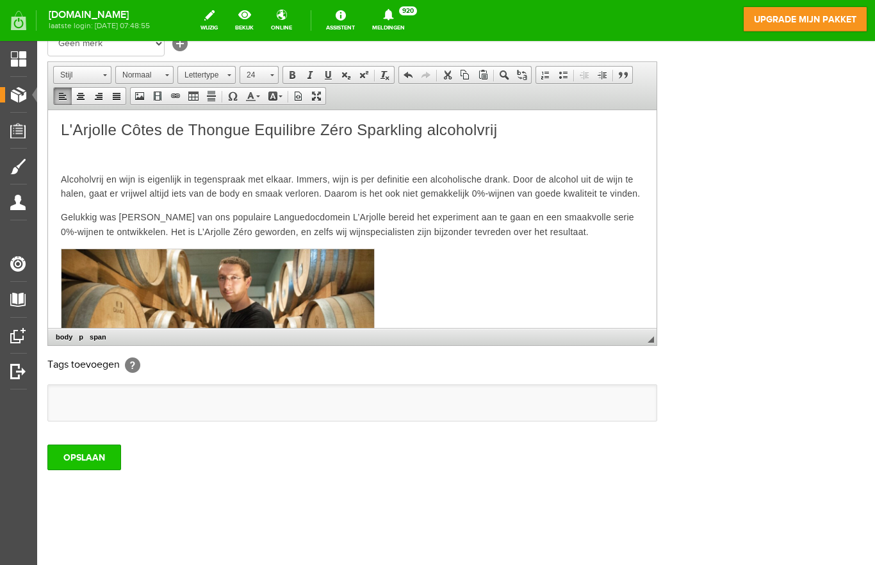
click at [106, 456] on input "OPSLAAN" at bounding box center [84, 458] width 74 height 26
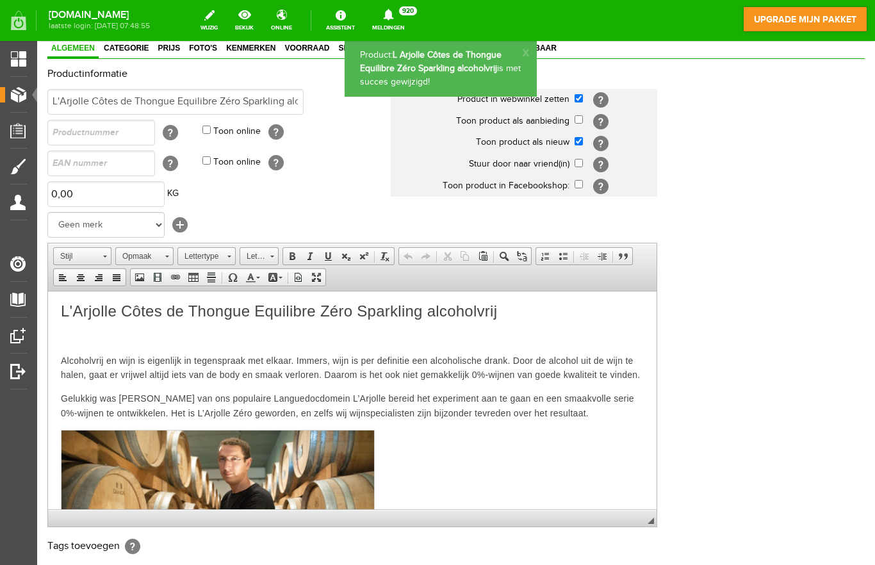
scroll to position [0, 0]
click at [524, 318] on p "L'Arjolle Côtes de Thongue Equilibre Zéro Sparkling alcoholvrij" at bounding box center [352, 312] width 583 height 16
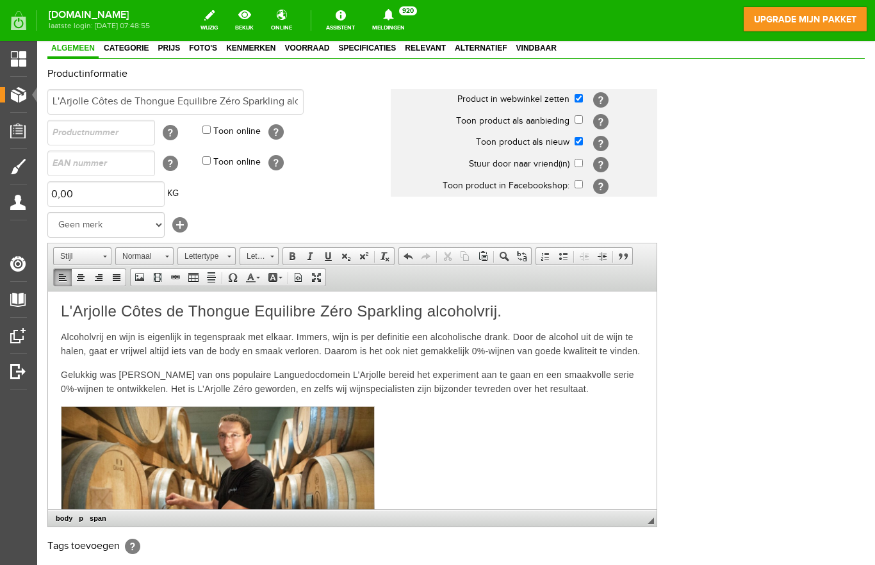
click at [61, 309] on span "L'Arjolle Côtes de Thongue Equilibre Zéro Sparkling alcoholvrij." at bounding box center [281, 310] width 441 height 17
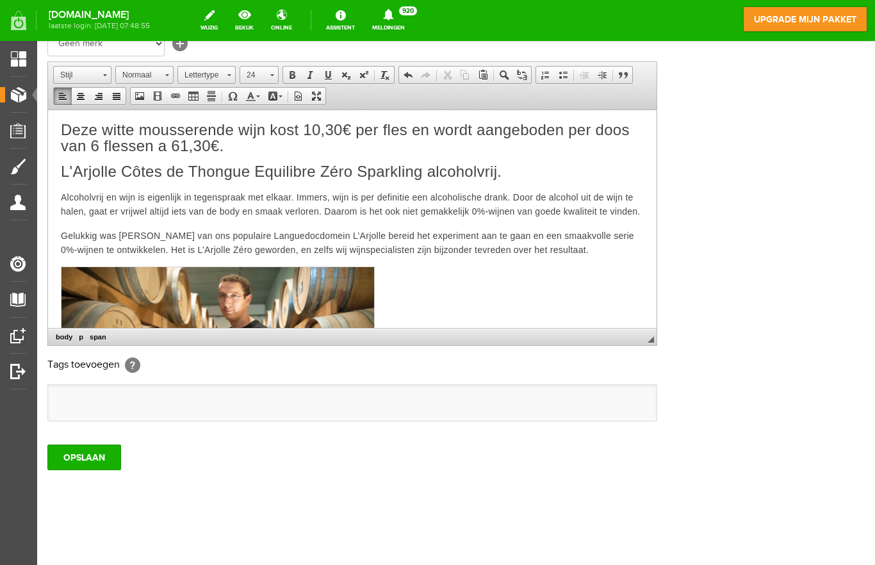
scroll to position [272, 0]
click at [90, 456] on input "OPSLAAN" at bounding box center [84, 458] width 74 height 26
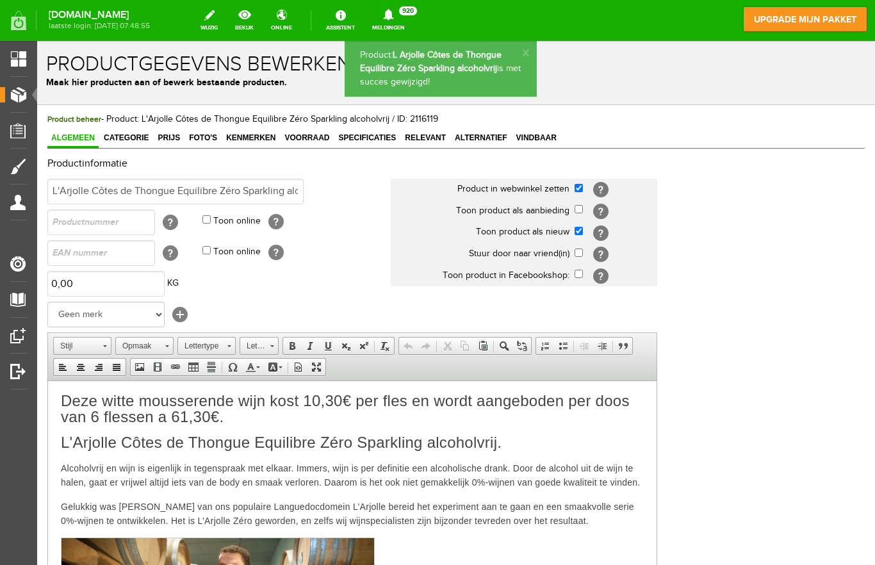
scroll to position [0, 0]
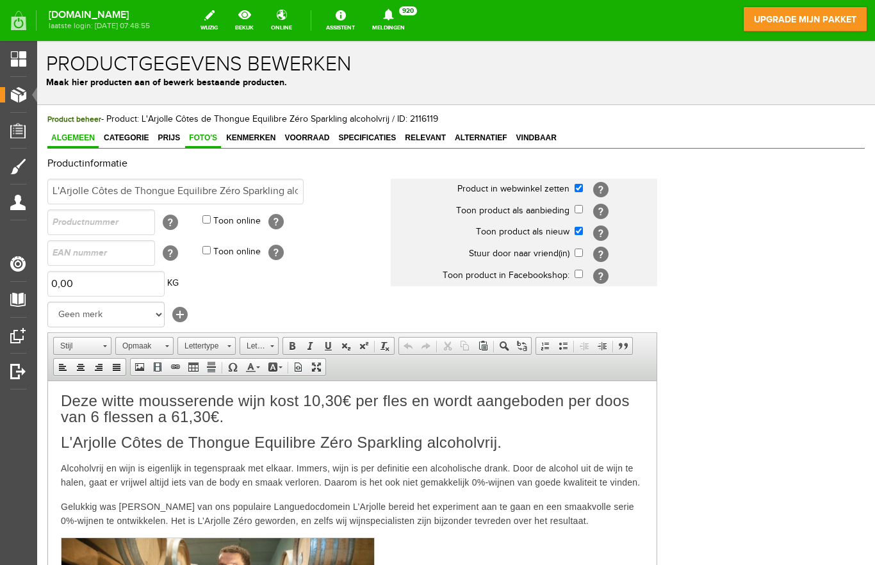
click at [203, 143] on link "Foto's" at bounding box center [203, 138] width 36 height 19
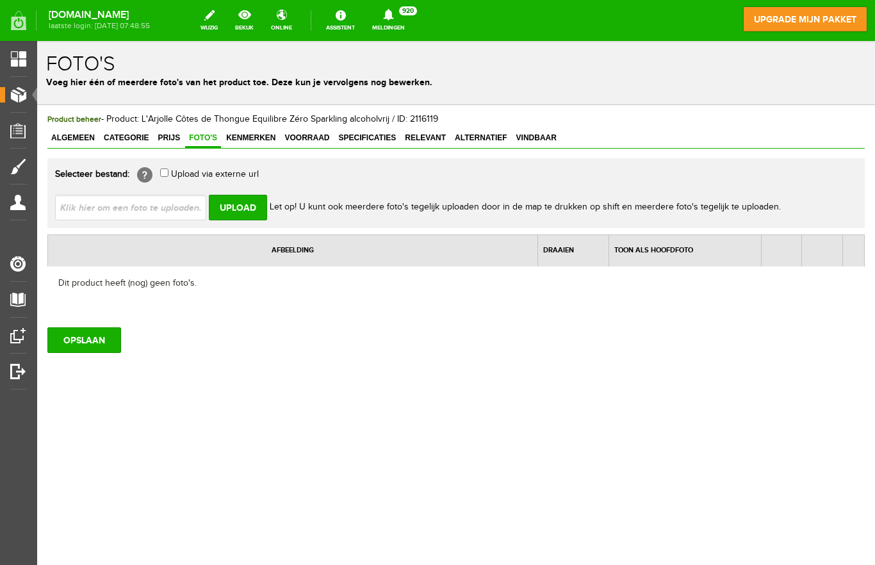
click at [181, 208] on input "file" at bounding box center [135, 207] width 161 height 24
click at [171, 208] on input "file" at bounding box center [135, 207] width 161 height 24
type input "C:\fakepath\IMG_0065.jpeg"
type input "IMG_0065.jpeg"
click at [248, 213] on input "Upload" at bounding box center [238, 208] width 58 height 26
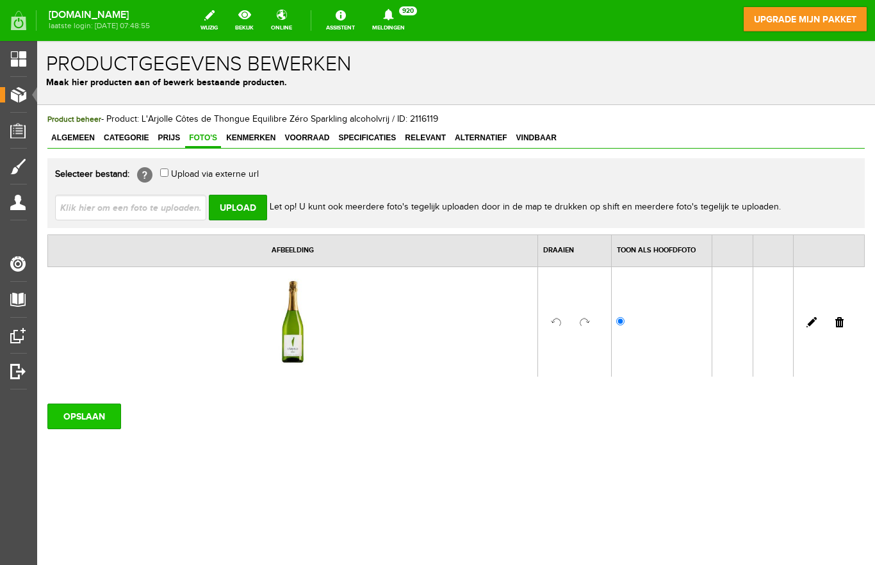
click at [102, 429] on input "OPSLAAN" at bounding box center [84, 417] width 74 height 26
click at [174, 143] on link "Prijs" at bounding box center [169, 138] width 30 height 19
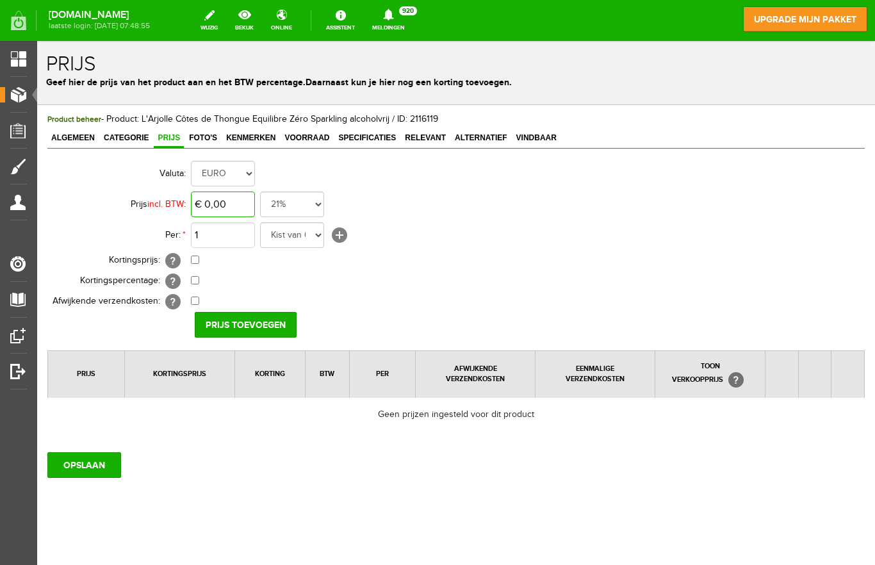
click at [225, 211] on input "€ 0,00" at bounding box center [223, 205] width 64 height 26
click at [307, 238] on select "Kist van 6 flessen in doos flessen per doos Doos van 12 flessen Doos Stuk Doos …" at bounding box center [292, 235] width 64 height 26
type input "€ 61,80"
select select "11623"
click at [267, 320] on input "Prijs toevoegen" at bounding box center [246, 325] width 102 height 26
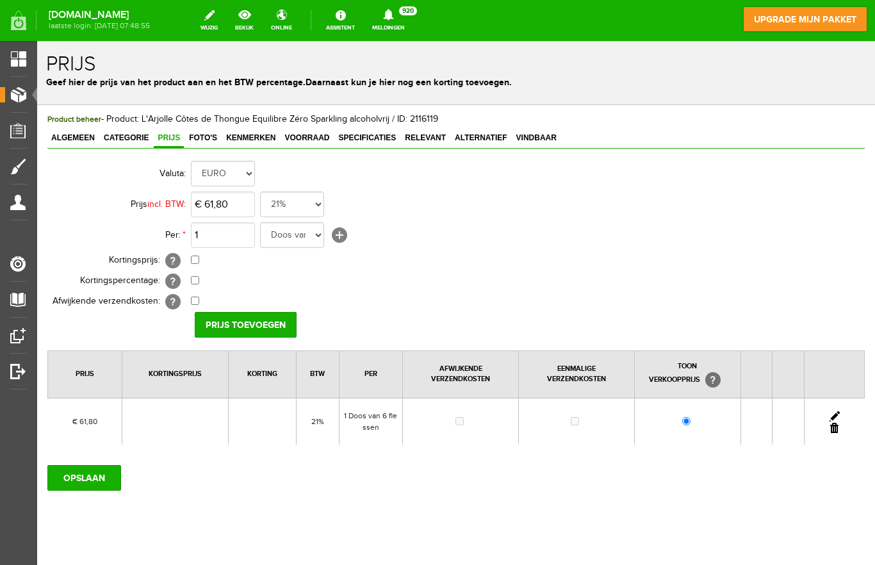
click at [92, 491] on input "OPSLAAN" at bounding box center [84, 478] width 74 height 26
click at [261, 145] on link "Kenmerken" at bounding box center [250, 138] width 57 height 19
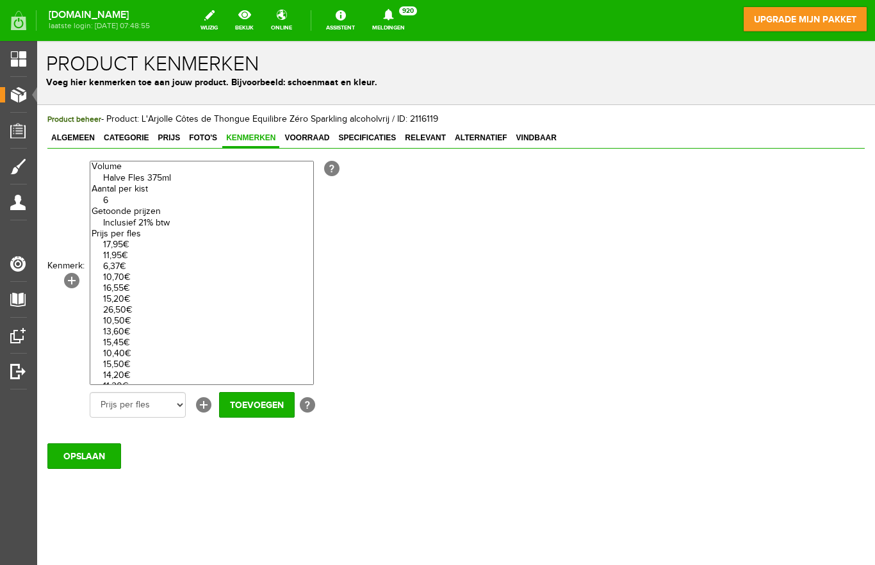
click at [22, 101] on link "Producten" at bounding box center [13, 94] width 27 height 15
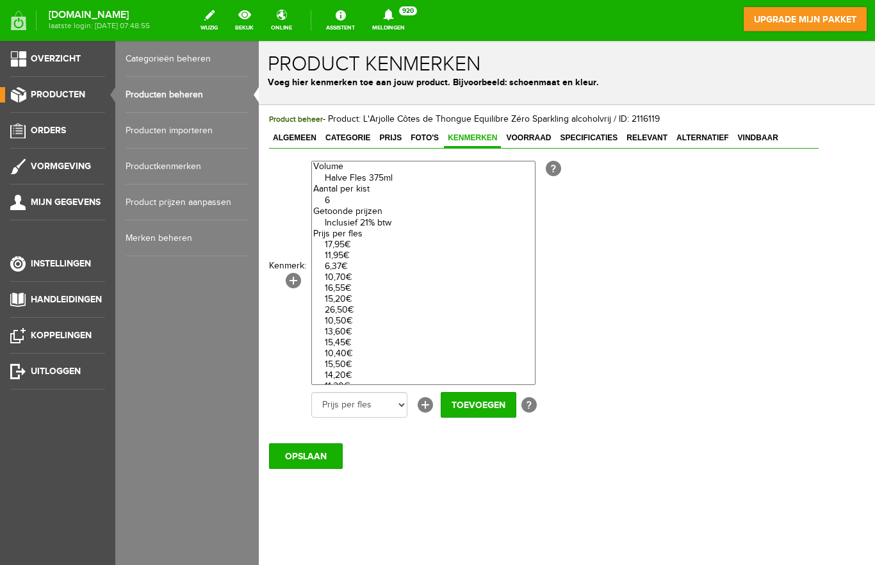
click at [147, 170] on link "Productkenmerken" at bounding box center [187, 167] width 123 height 36
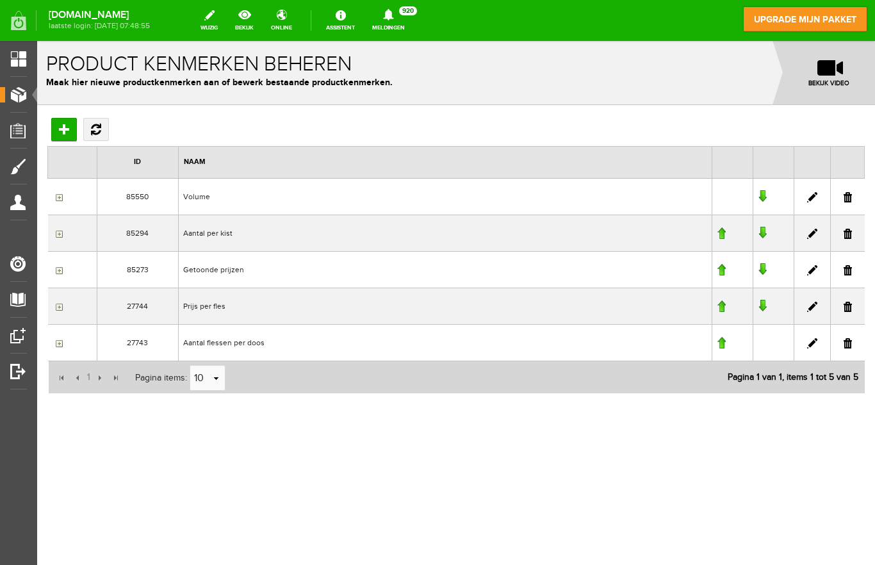
click at [807, 311] on link at bounding box center [812, 307] width 10 height 10
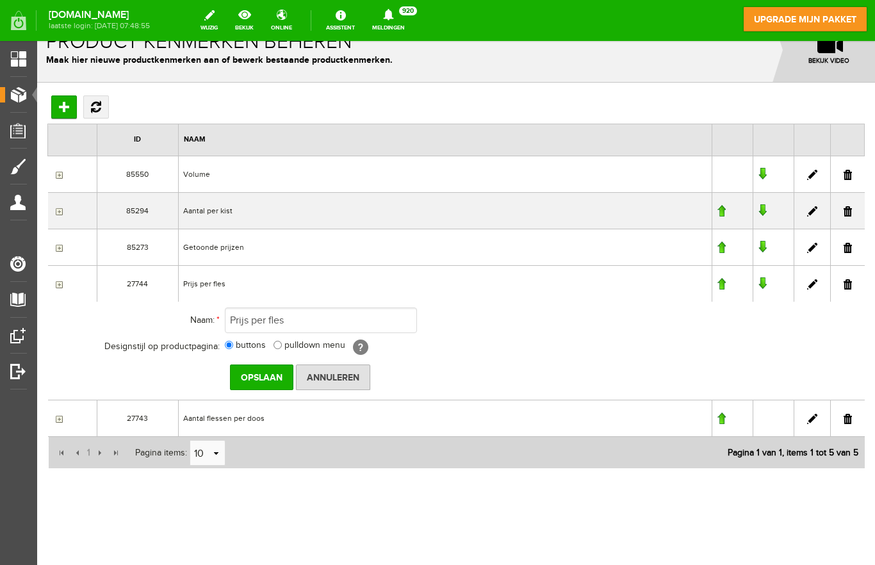
scroll to position [22, 0]
click at [807, 285] on link at bounding box center [812, 284] width 10 height 10
click at [58, 250] on input "button" at bounding box center [58, 248] width 10 height 10
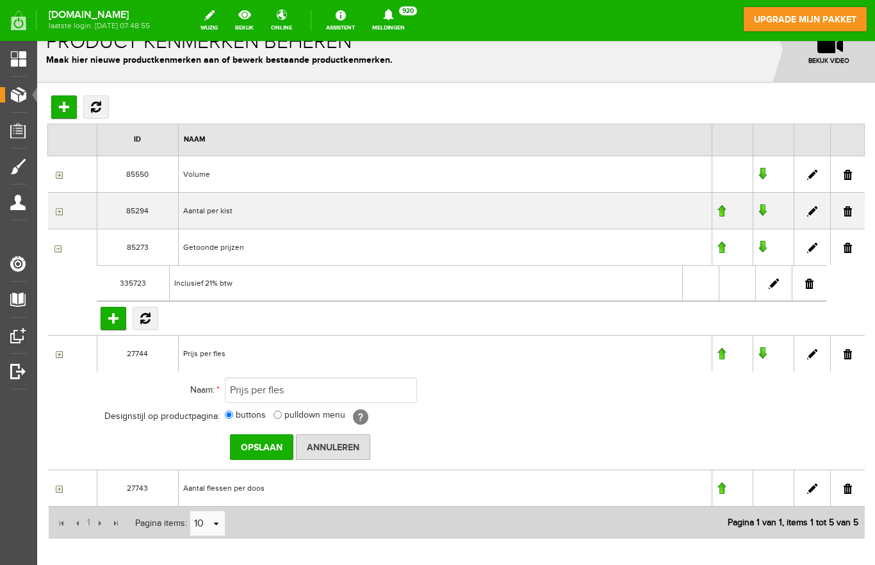
click at [60, 251] on input "button" at bounding box center [58, 248] width 10 height 10
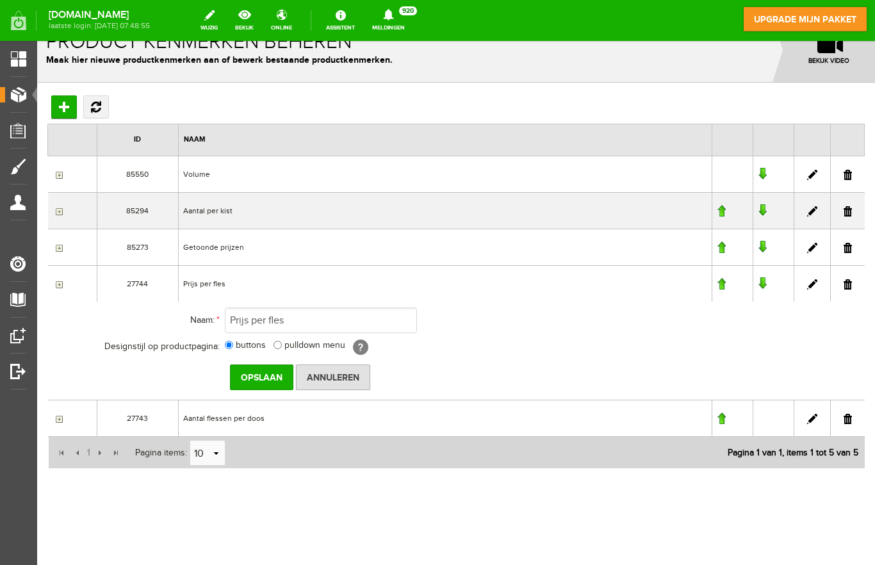
click at [56, 286] on input "button" at bounding box center [58, 284] width 10 height 10
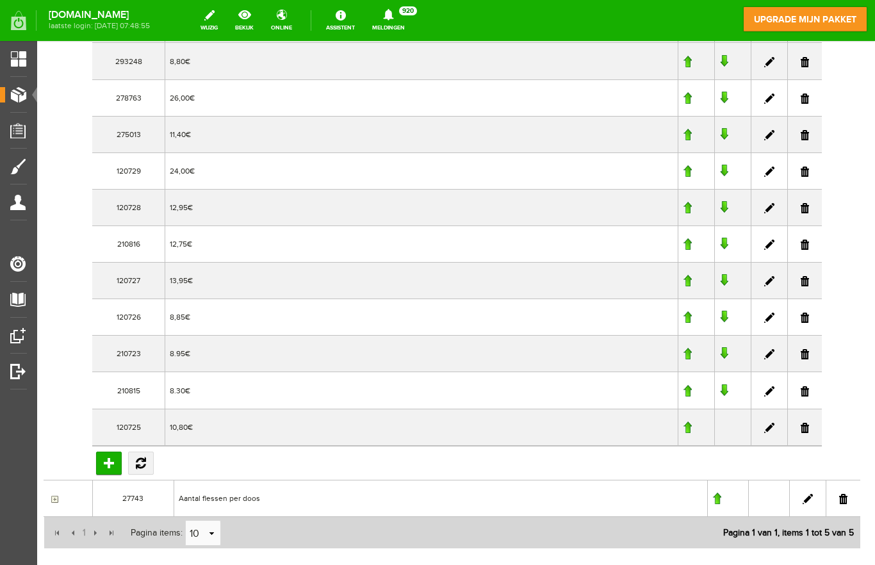
scroll to position [1295, 4]
click at [98, 461] on input "Toevoegen" at bounding box center [109, 461] width 26 height 23
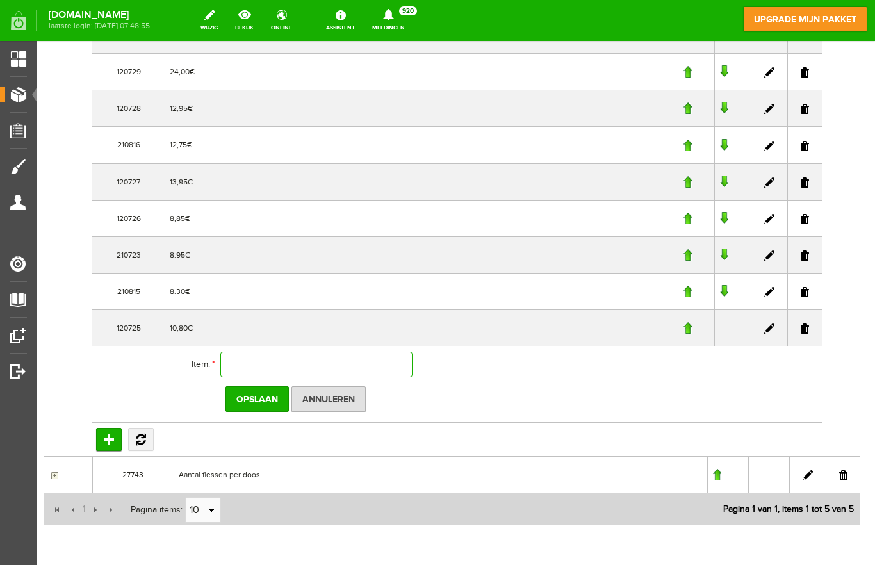
click at [267, 365] on input "text" at bounding box center [316, 365] width 192 height 26
type input "10,30€"
click at [244, 398] on input "Opslaan" at bounding box center [256, 399] width 63 height 26
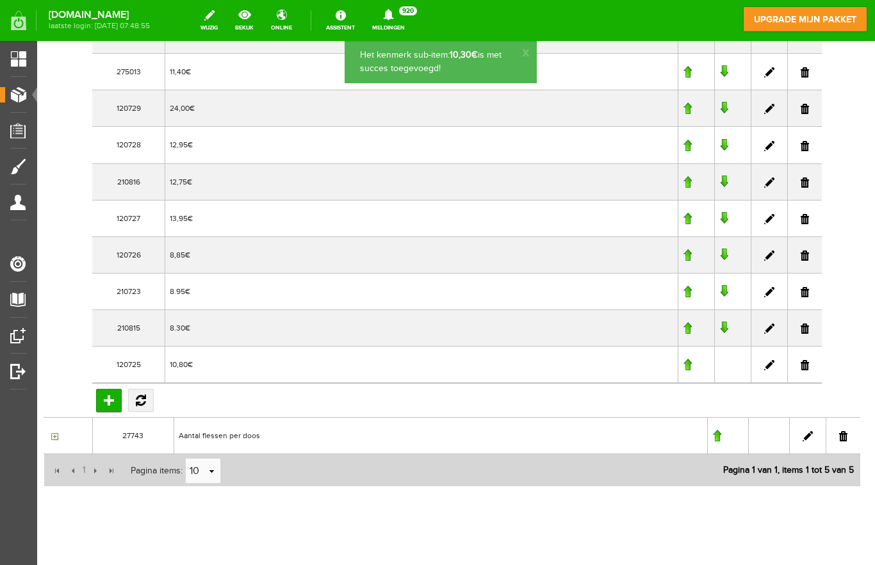
click at [24, 99] on link "Producten" at bounding box center [13, 94] width 27 height 15
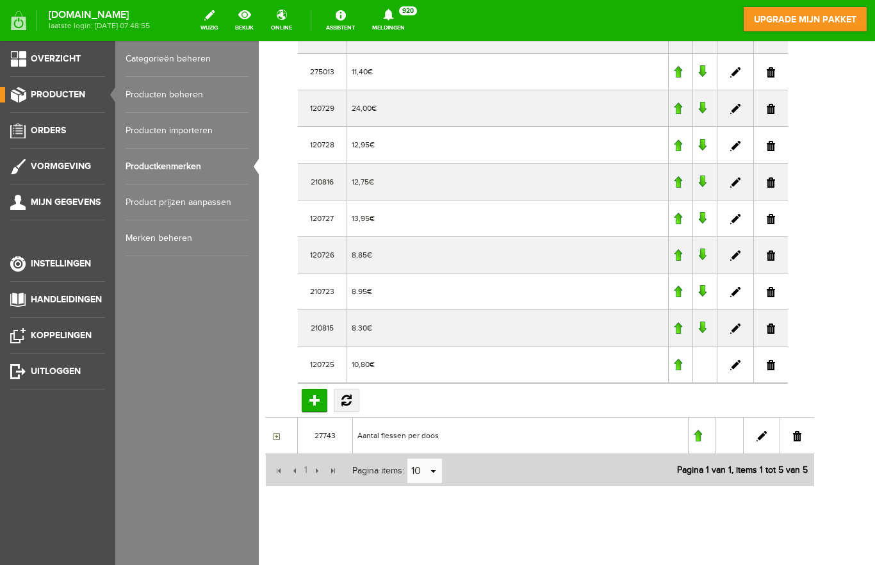
click at [194, 100] on link "Producten beheren" at bounding box center [187, 95] width 123 height 36
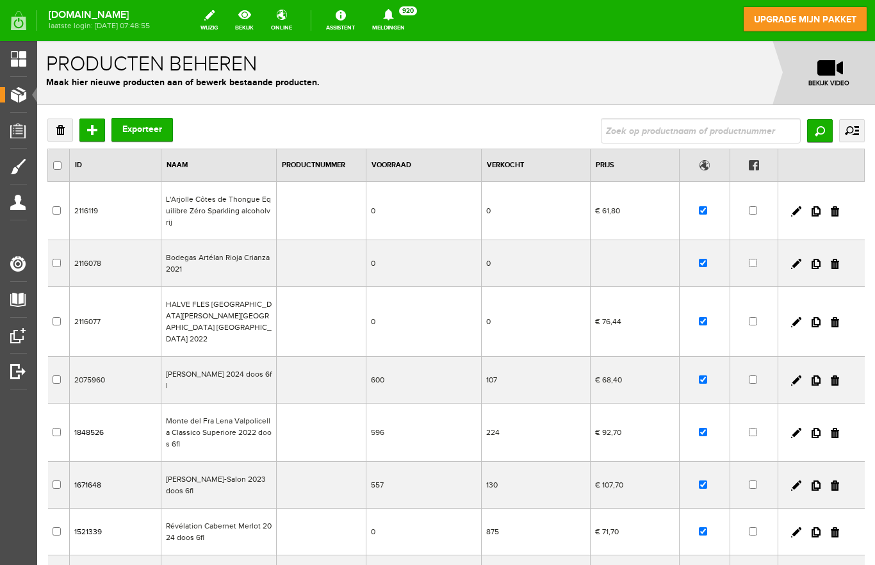
click at [203, 210] on td "L'Arjolle Côtes de Thongue Equilibre Zéro Sparkling alcoholvrij" at bounding box center [218, 211] width 115 height 58
checkbox input "true"
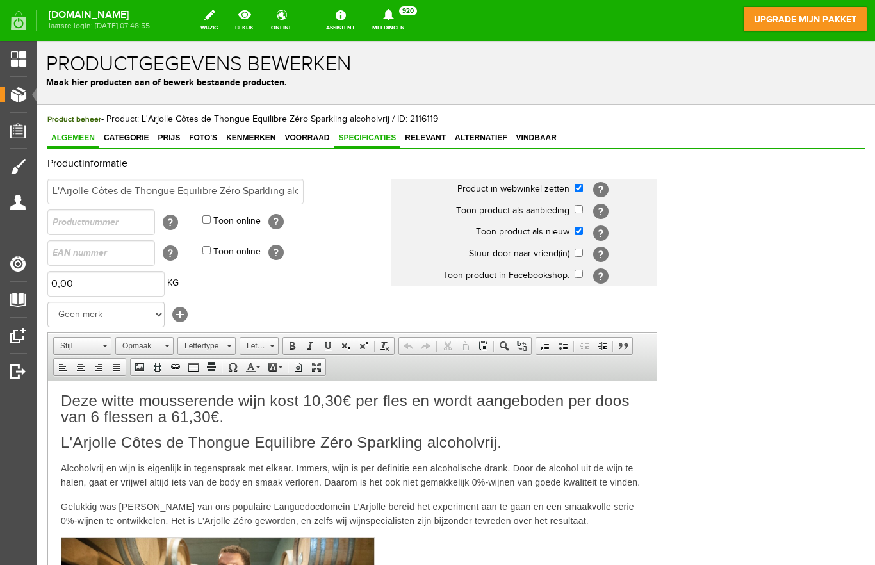
click at [374, 135] on span "Specificaties" at bounding box center [366, 137] width 65 height 9
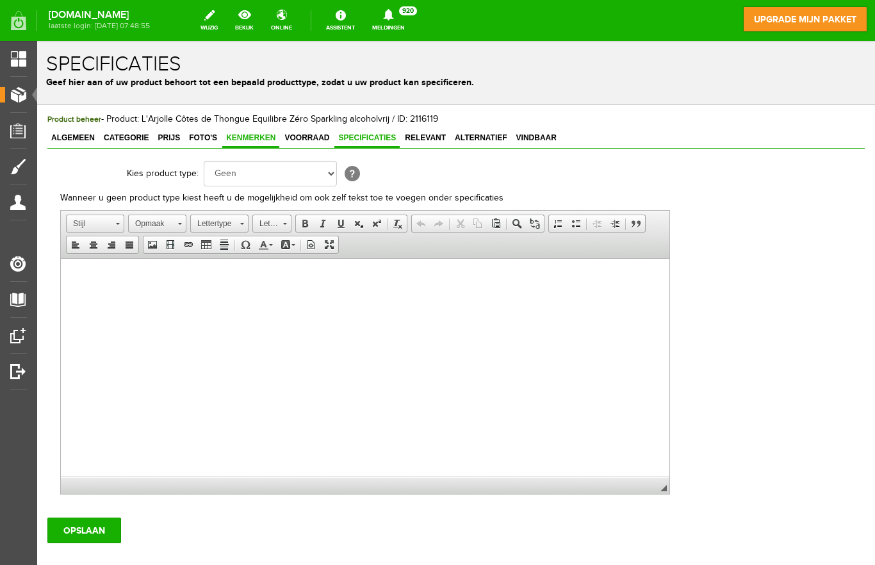
click at [260, 140] on span "Kenmerken" at bounding box center [250, 137] width 57 height 9
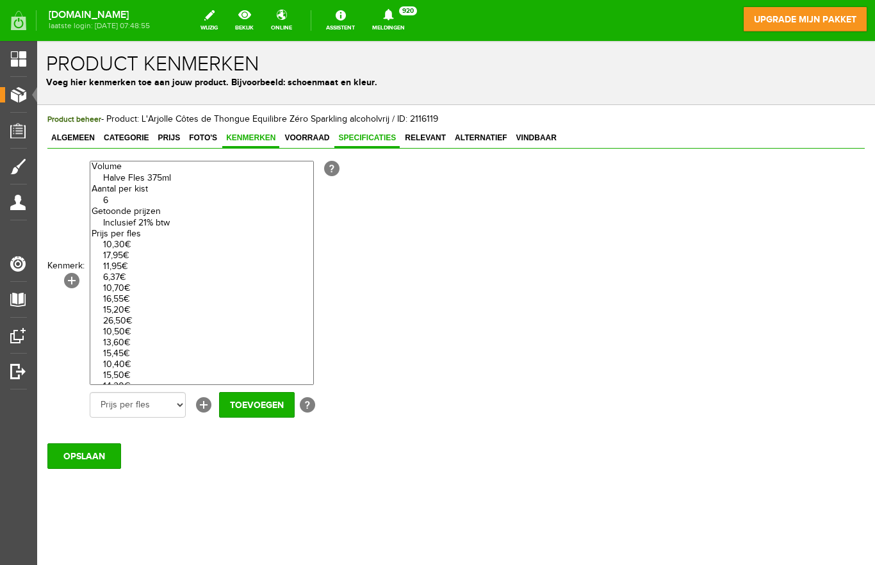
click at [374, 142] on span "Specificaties" at bounding box center [366, 137] width 65 height 9
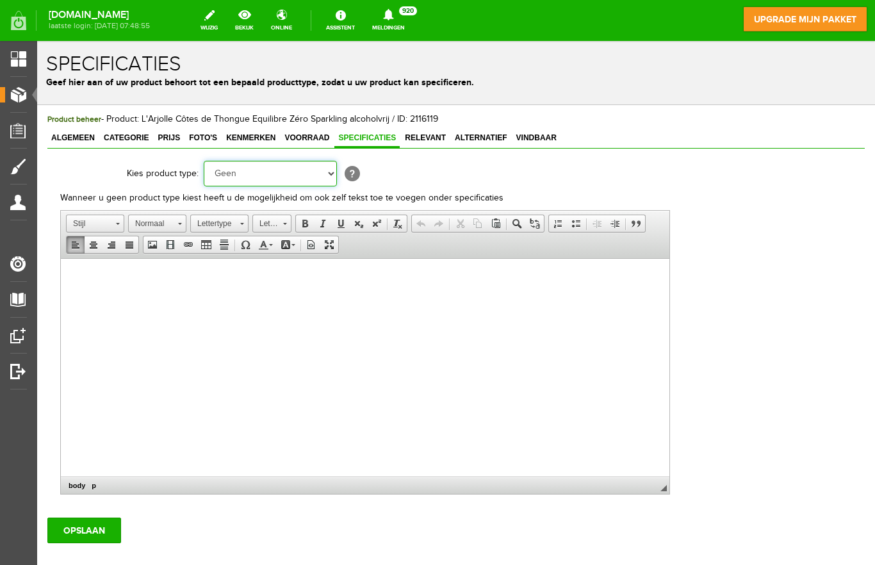
click at [330, 179] on select "Geen Auto Bed Boek Computer / Laptop DVD/CD Fiets Films Fotocamera GSM Kleding …" at bounding box center [270, 174] width 133 height 26
select select "34"
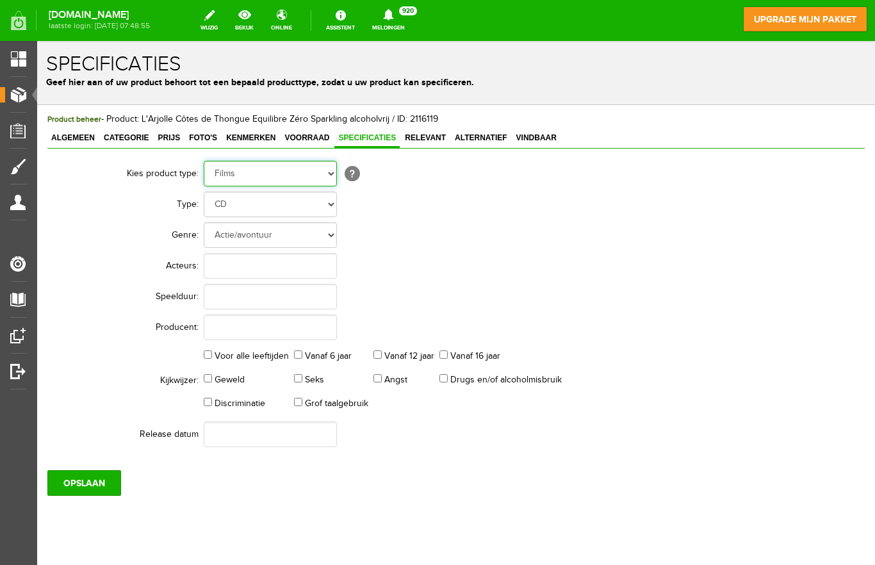
click at [322, 184] on select "Geen Auto Bed Boek Computer / Laptop DVD/CD Fiets Films Fotocamera GSM Kleding …" at bounding box center [270, 174] width 133 height 26
select select "43"
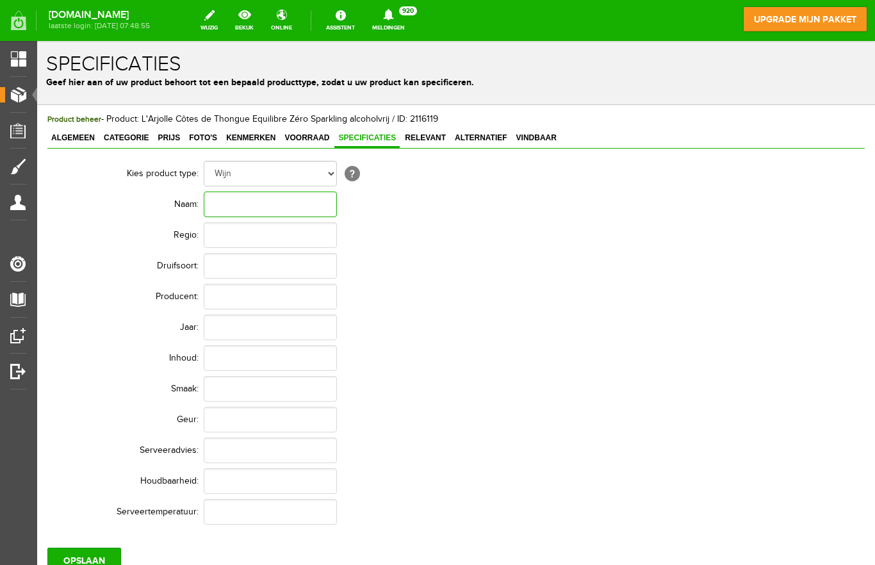
click at [249, 210] on input "text" at bounding box center [270, 205] width 133 height 26
click at [255, 209] on input "text" at bounding box center [270, 205] width 133 height 26
paste input "L'Arjolle Côtes de Thongue Equilibre Zéro Sparkling alcoholvrij"
type input "L'Arjolle Côtes de Thongue Equilibre Zéro"
click at [259, 236] on input "text" at bounding box center [270, 235] width 133 height 26
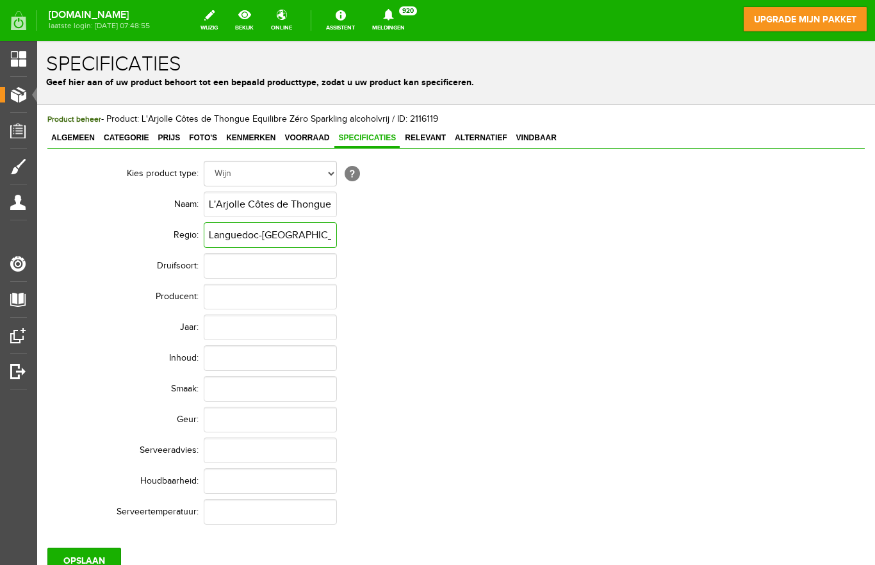
click at [318, 240] on input "Languedoc-[GEOGRAPHIC_DATA]" at bounding box center [270, 235] width 133 height 26
type input "[GEOGRAPHIC_DATA]"
click at [283, 266] on input "text" at bounding box center [270, 266] width 133 height 26
type input "`"
type input "Viognier, Sauvignon Blanc"
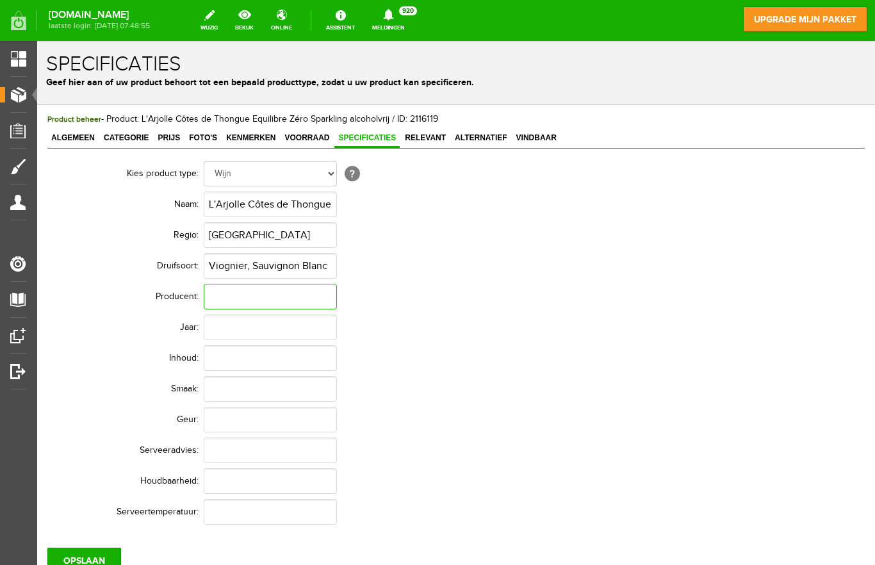
click at [274, 293] on input "text" at bounding box center [270, 297] width 133 height 26
type input "Domaine Arjolle"
click at [268, 332] on input "text" at bounding box center [270, 328] width 133 height 26
type input "2024"
click at [268, 366] on input "text" at bounding box center [270, 358] width 133 height 26
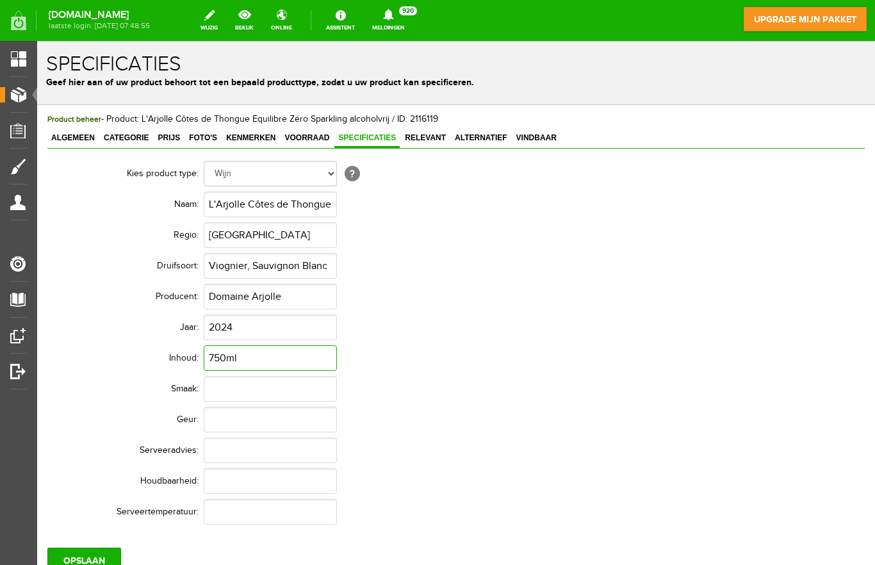
type input "750ml"
click at [261, 400] on input "text" at bounding box center [270, 389] width 133 height 26
type input "Droog"
click at [252, 425] on input "text" at bounding box center [270, 420] width 133 height 26
click at [252, 420] on input "text" at bounding box center [270, 420] width 133 height 26
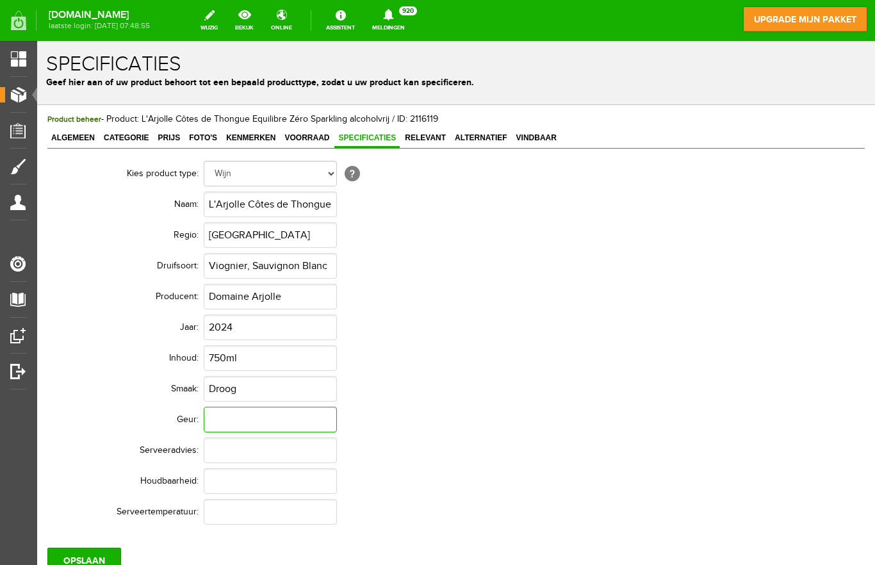
paste input "fruitige geur van rijpe appel, peer, perzik en abrikoos"
type input "fruitige geur van rijpe appel, peer, perzik en abrikoos"
click at [288, 455] on input "text" at bounding box center [270, 451] width 133 height 26
type input "Feestelijk aperitief en perfecte basis voor bruisende alcoholvrije cocktail"
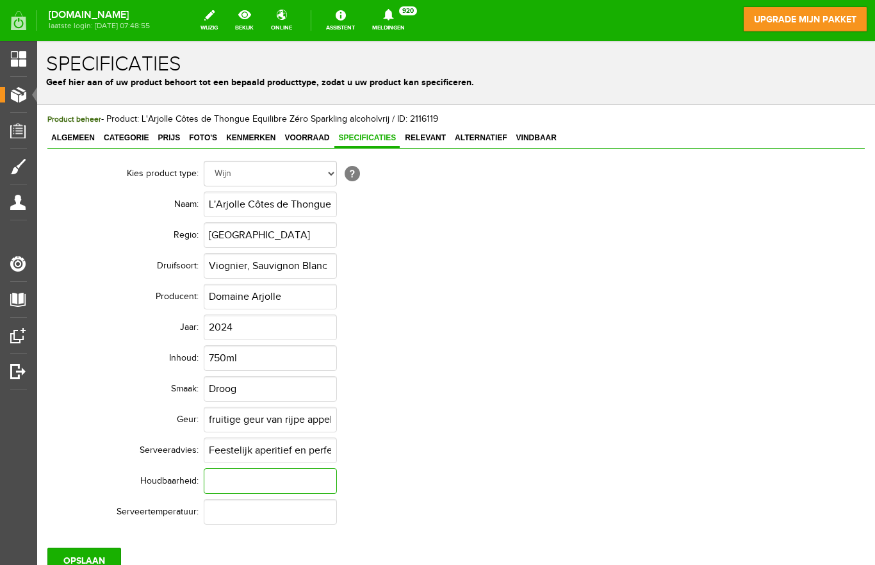
click at [290, 484] on input "text" at bounding box center [270, 481] width 133 height 26
click at [307, 422] on input "fruitige geur van rijpe appel, peer, perzik en abrikoos" at bounding box center [270, 420] width 133 height 26
type input "fruitige geur van rijpe appel, peer, perzik en abrikoos."
click at [265, 486] on input "text" at bounding box center [270, 481] width 133 height 26
type input "="
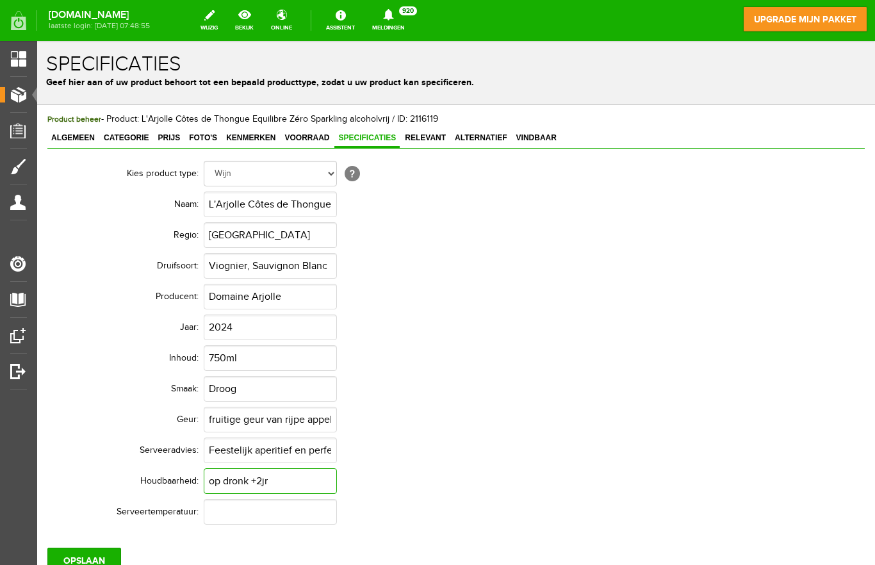
type input "op dronk +2jr"
click at [258, 511] on input "text" at bounding box center [270, 512] width 133 height 26
click at [292, 493] on input "op dronk +2jr" at bounding box center [270, 481] width 133 height 26
click at [305, 521] on input "6-10 Groet," at bounding box center [270, 512] width 133 height 26
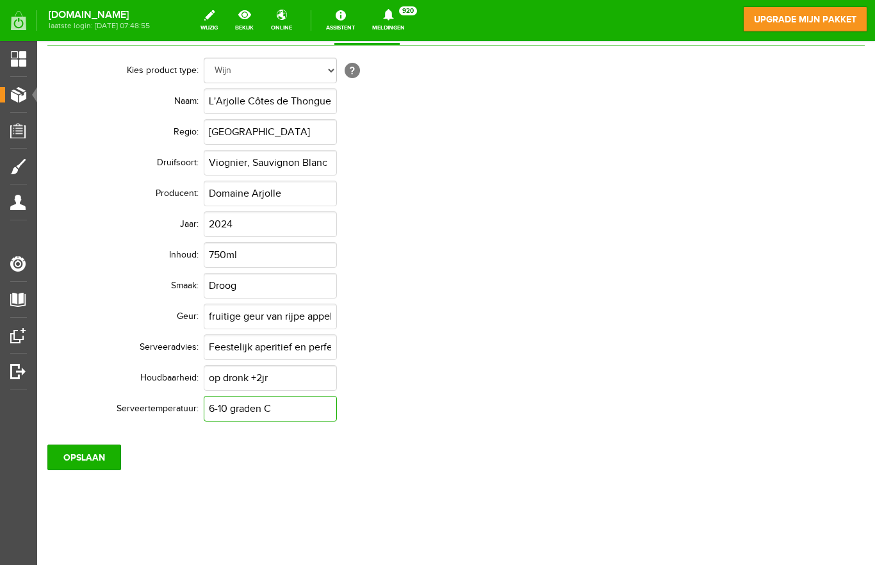
scroll to position [103, 0]
type input "6-10 graden C"
click at [85, 459] on input "OPSLAAN" at bounding box center [84, 458] width 74 height 26
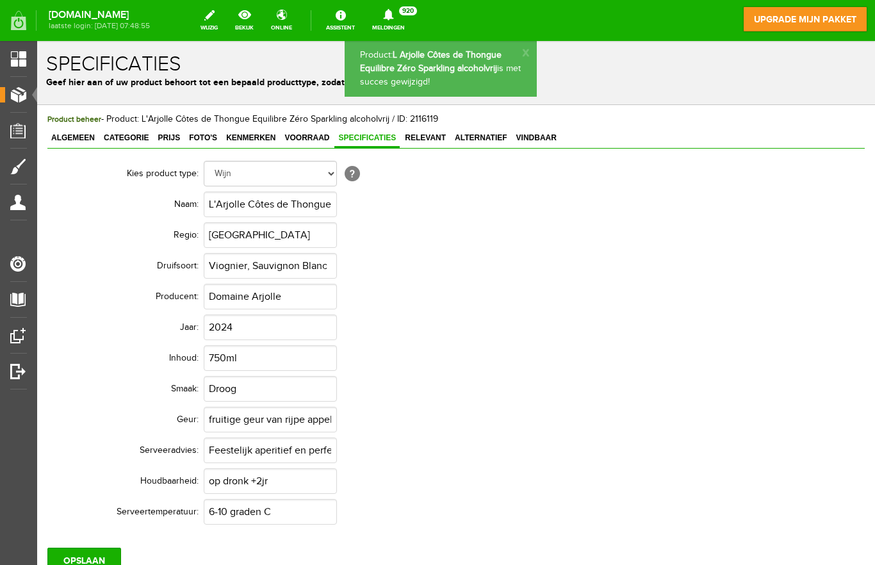
scroll to position [0, 0]
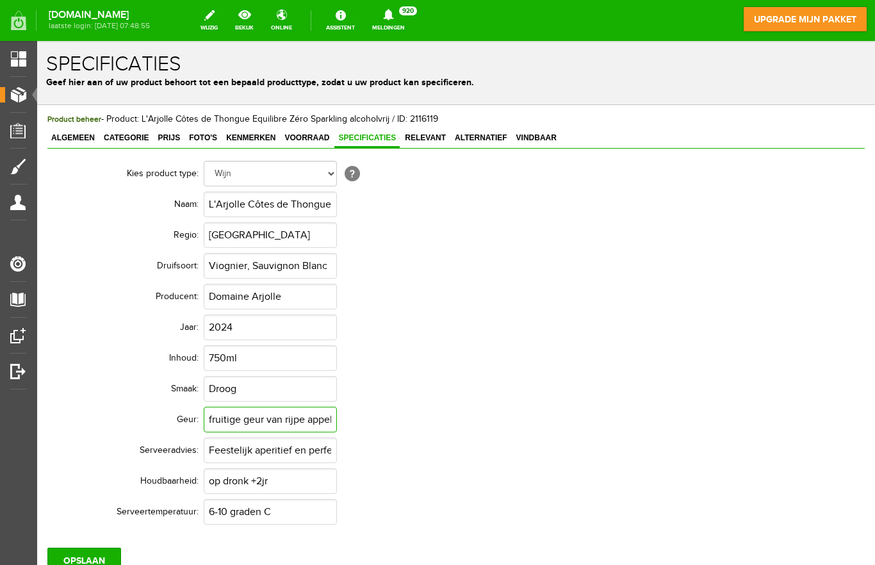
click at [258, 423] on input "fruitige geur van rijpe appel, peer, perzik en abrikoos." at bounding box center [270, 420] width 133 height 26
type input "Fruitige geur van rijpe appel, peer, perzik en abrikoos."
click at [88, 561] on input "OPSLAAN" at bounding box center [84, 561] width 74 height 26
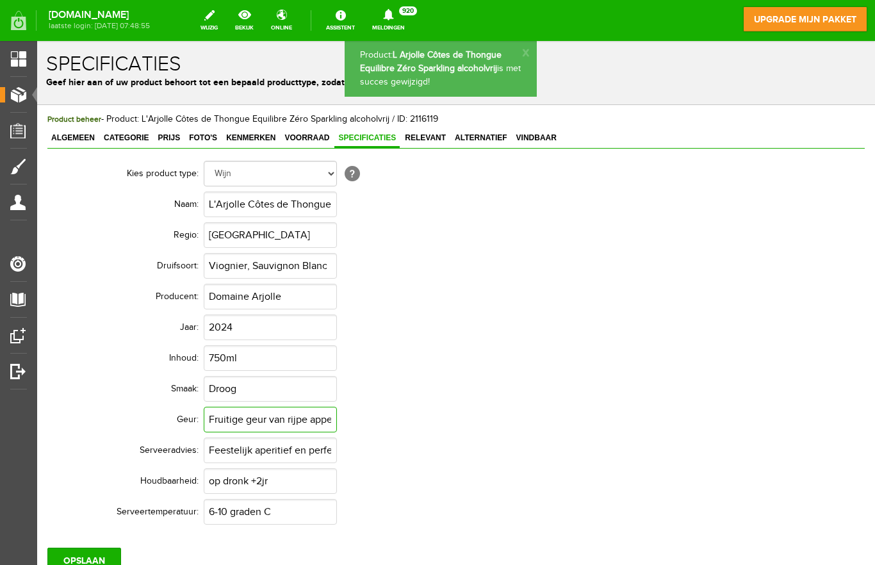
click at [304, 426] on input "Fruitige geur van rijpe appel, peer, perzik en abrikoos." at bounding box center [270, 420] width 133 height 26
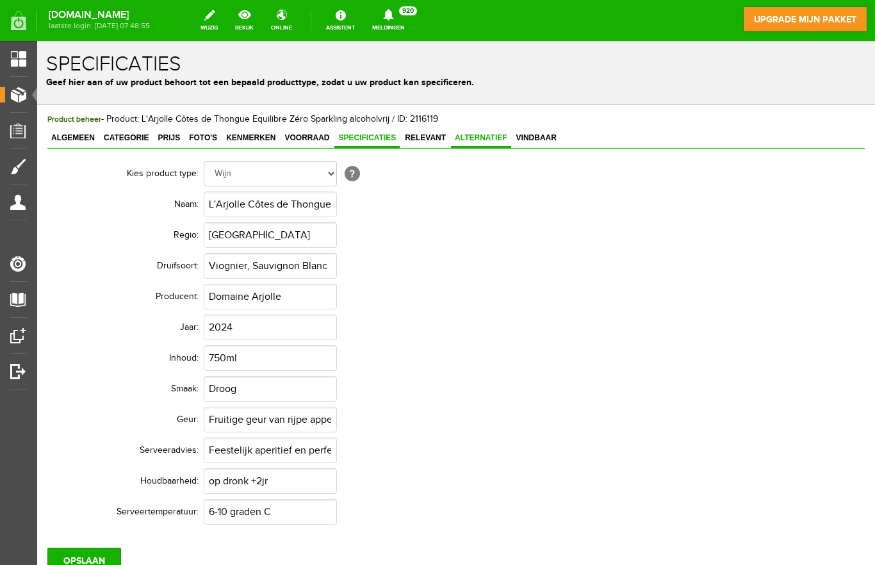
click at [487, 147] on link "Alternatief" at bounding box center [481, 138] width 60 height 19
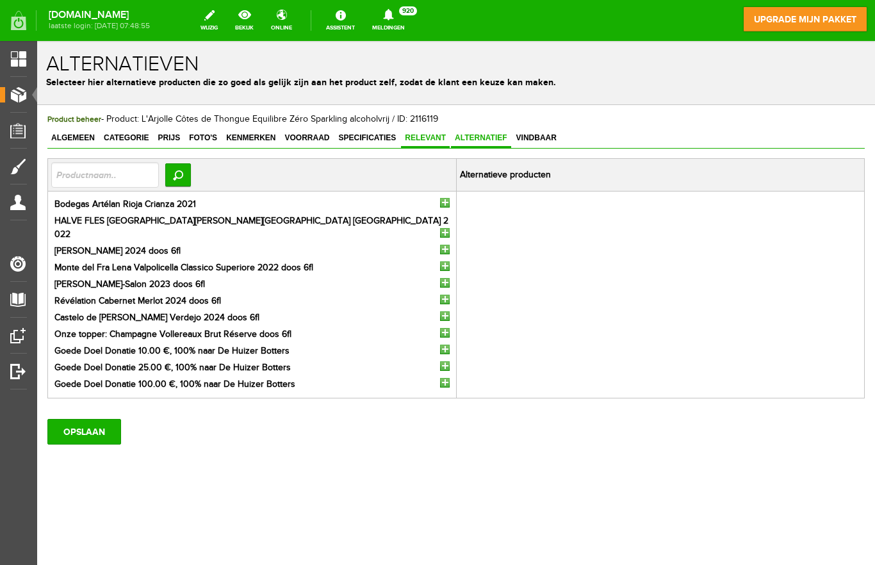
click at [423, 142] on span "Relevant" at bounding box center [425, 137] width 49 height 9
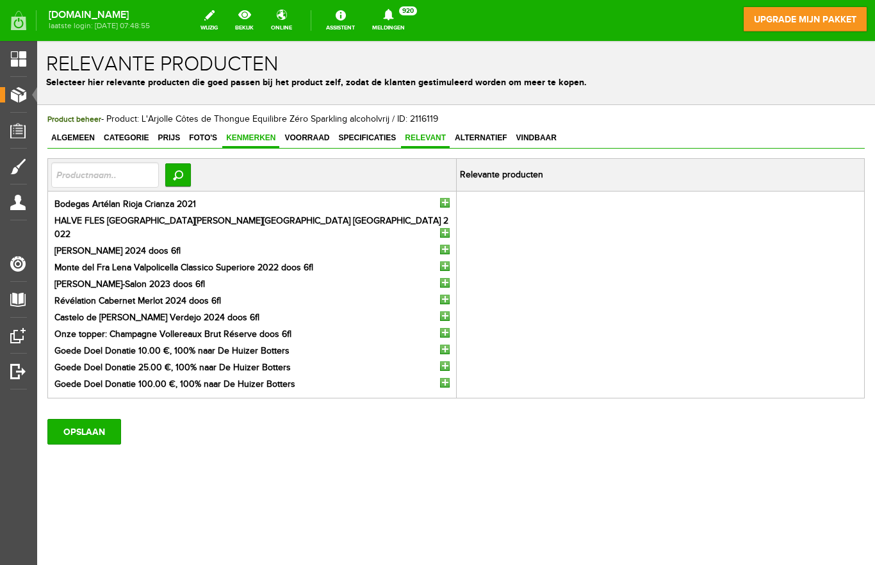
click at [266, 145] on link "Kenmerken" at bounding box center [250, 138] width 57 height 19
